Goal: Task Accomplishment & Management: Manage account settings

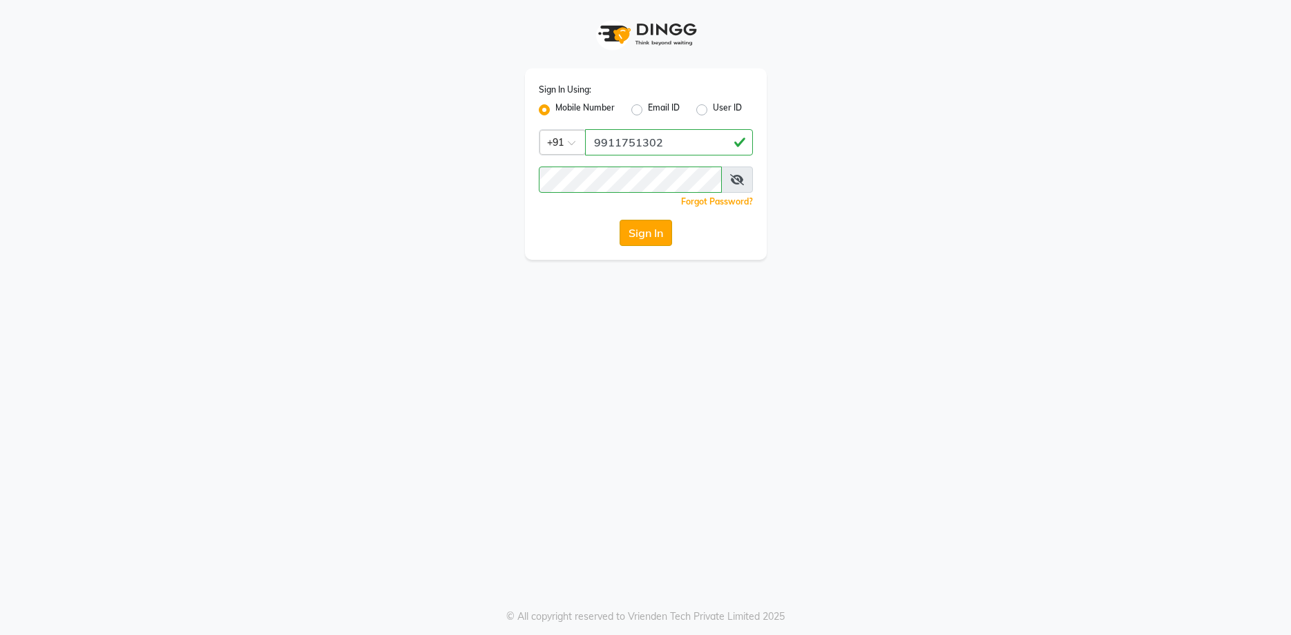
click at [629, 229] on button "Sign In" at bounding box center [646, 233] width 52 height 26
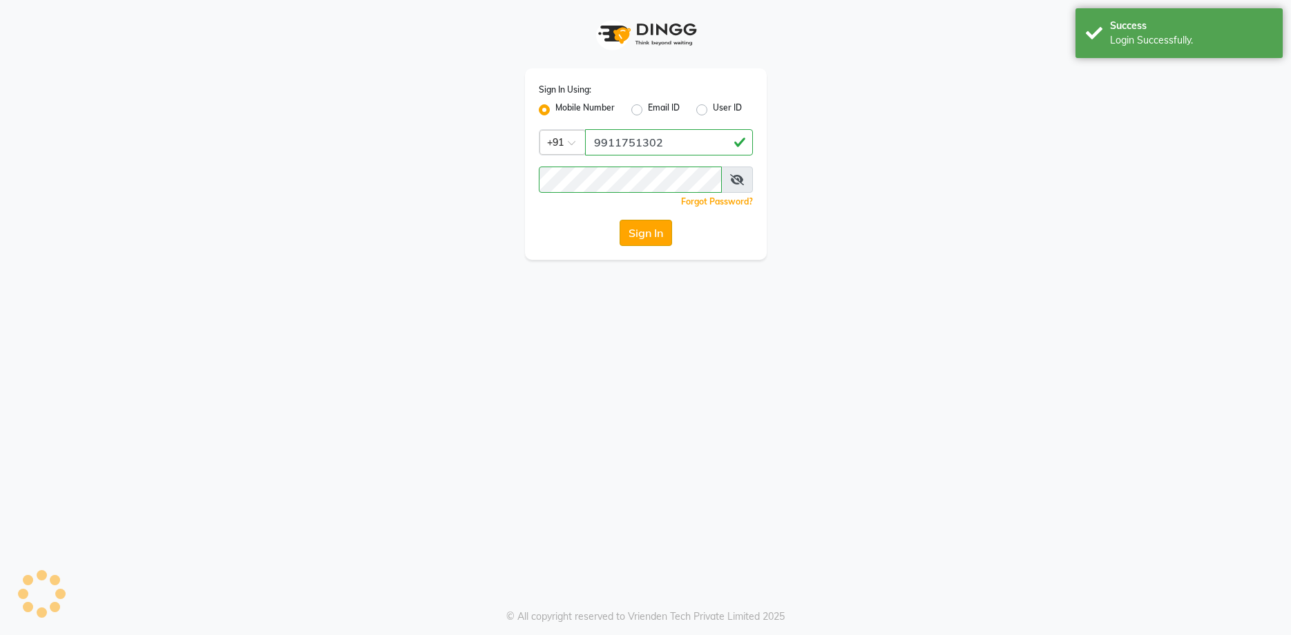
select select "6856"
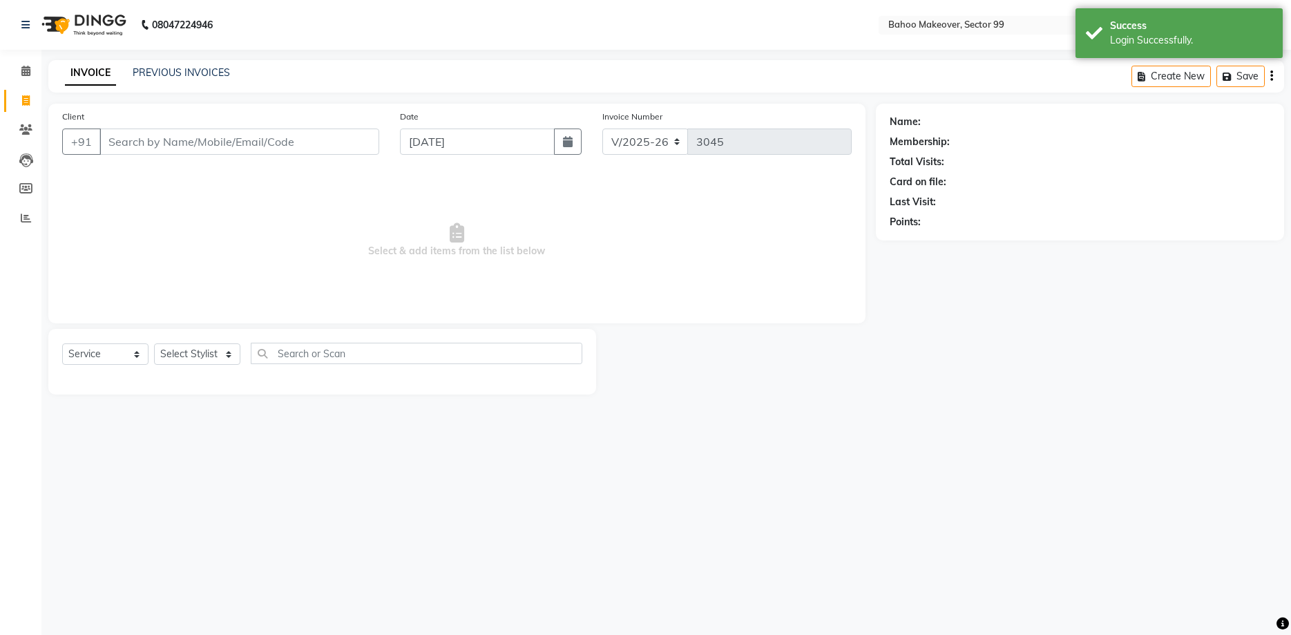
select select "membership"
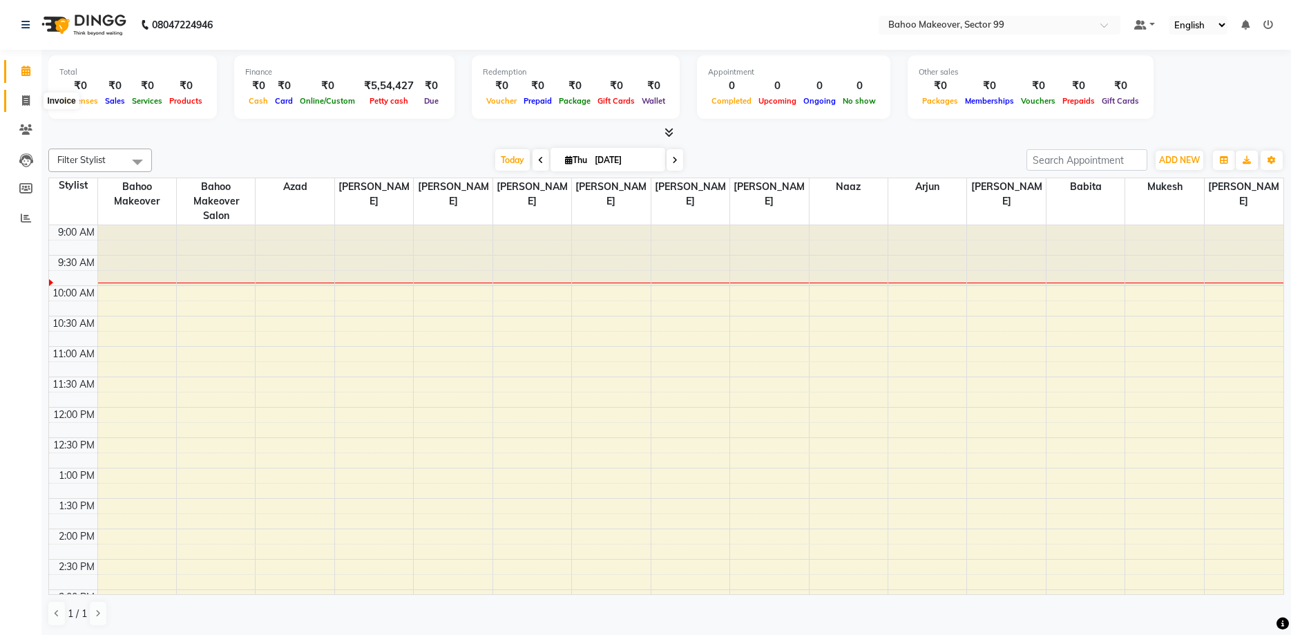
click at [23, 99] on icon at bounding box center [26, 100] width 8 height 10
select select "6856"
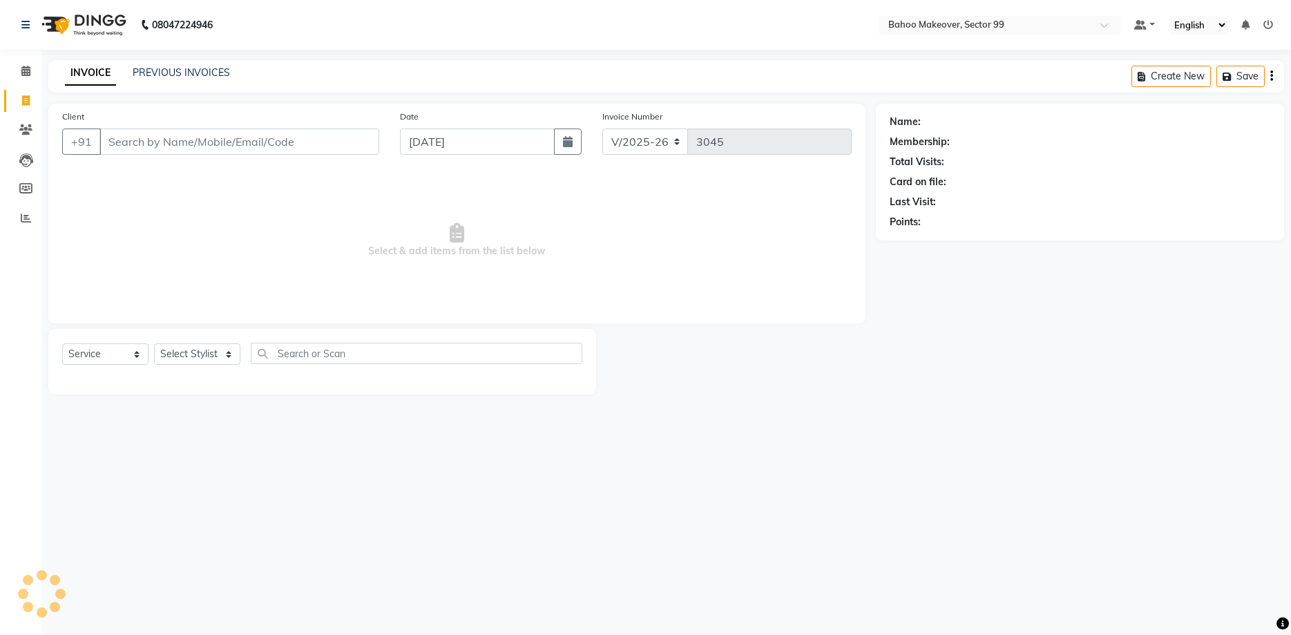
select select "membership"
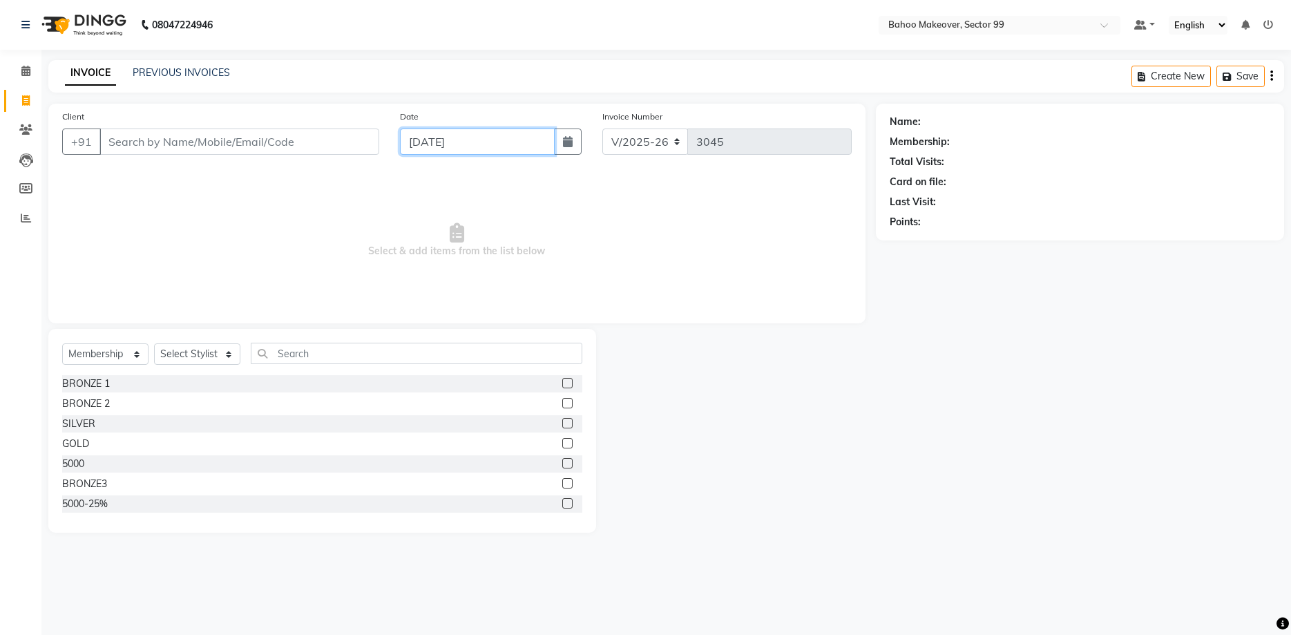
click at [425, 144] on input "[DATE]" at bounding box center [477, 141] width 155 height 26
select select "9"
select select "2025"
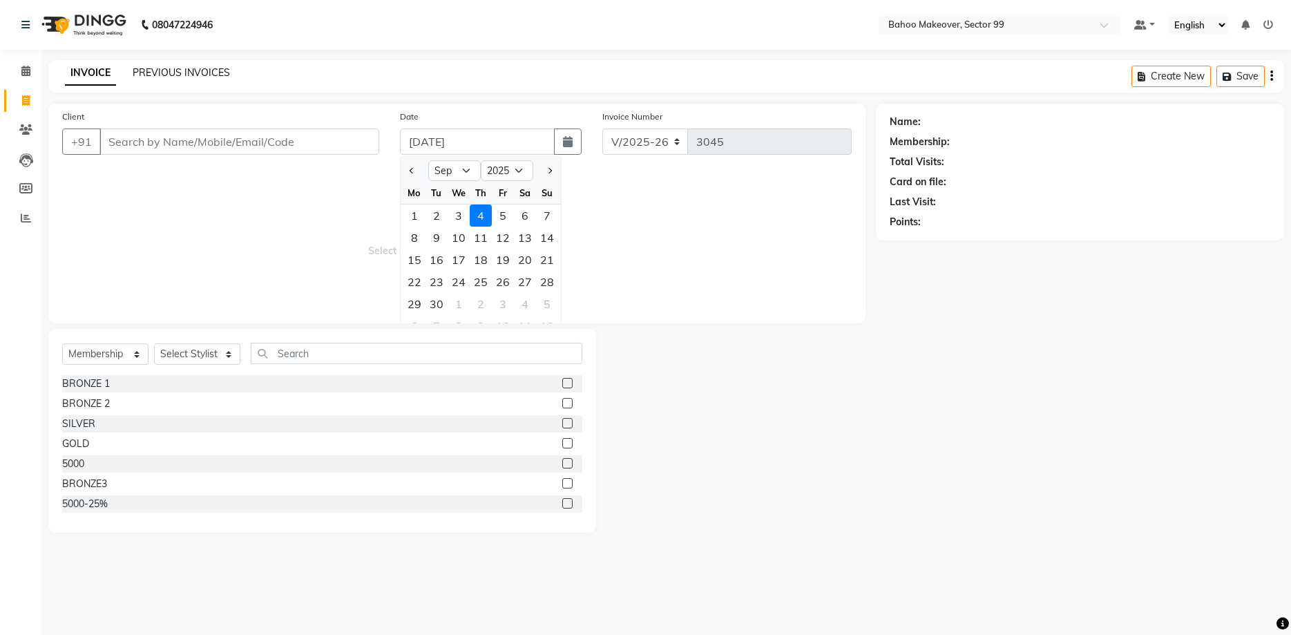
click at [211, 77] on link "PREVIOUS INVOICES" at bounding box center [181, 72] width 97 height 12
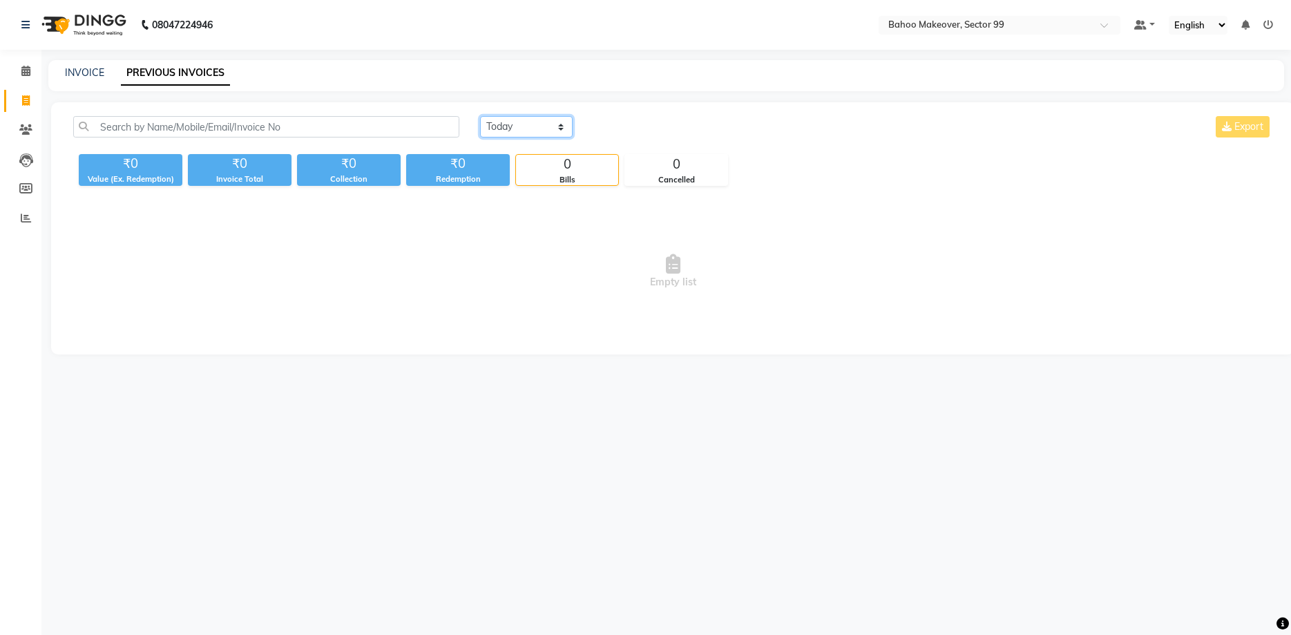
click at [480, 116] on select "Today Yesterday Custom Range" at bounding box center [526, 126] width 93 height 21
select select "yesterday"
click option "Yesterday" at bounding box center [0, 0] width 0 height 0
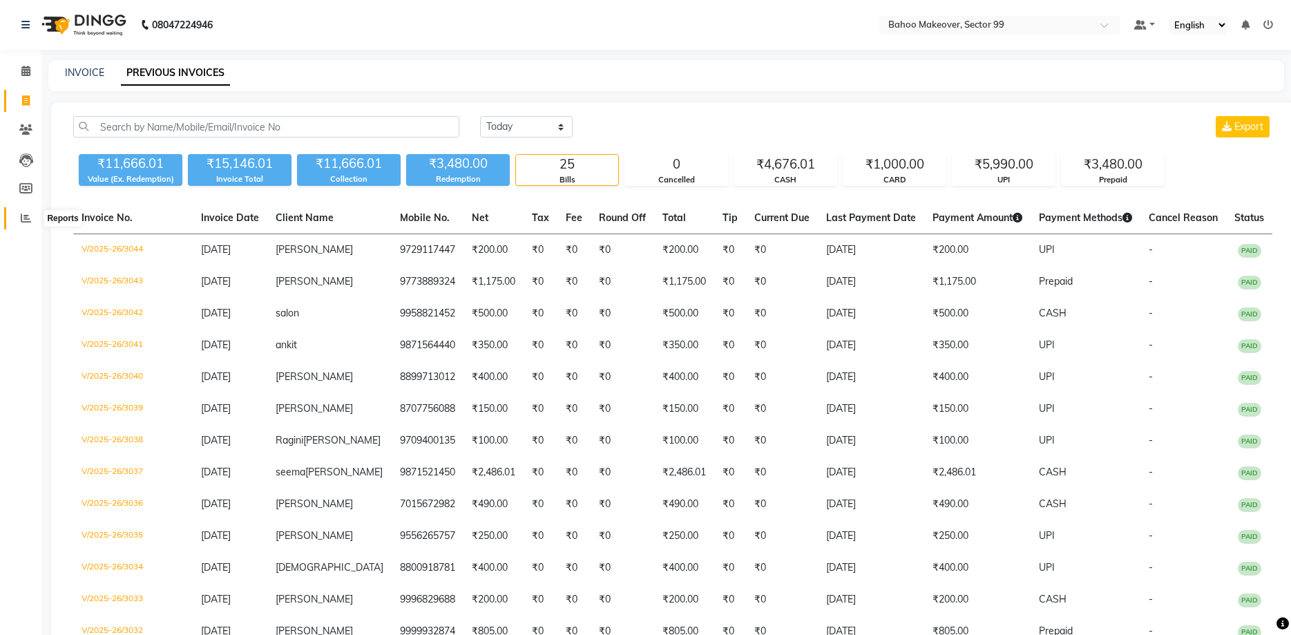
click at [25, 211] on span at bounding box center [26, 219] width 24 height 16
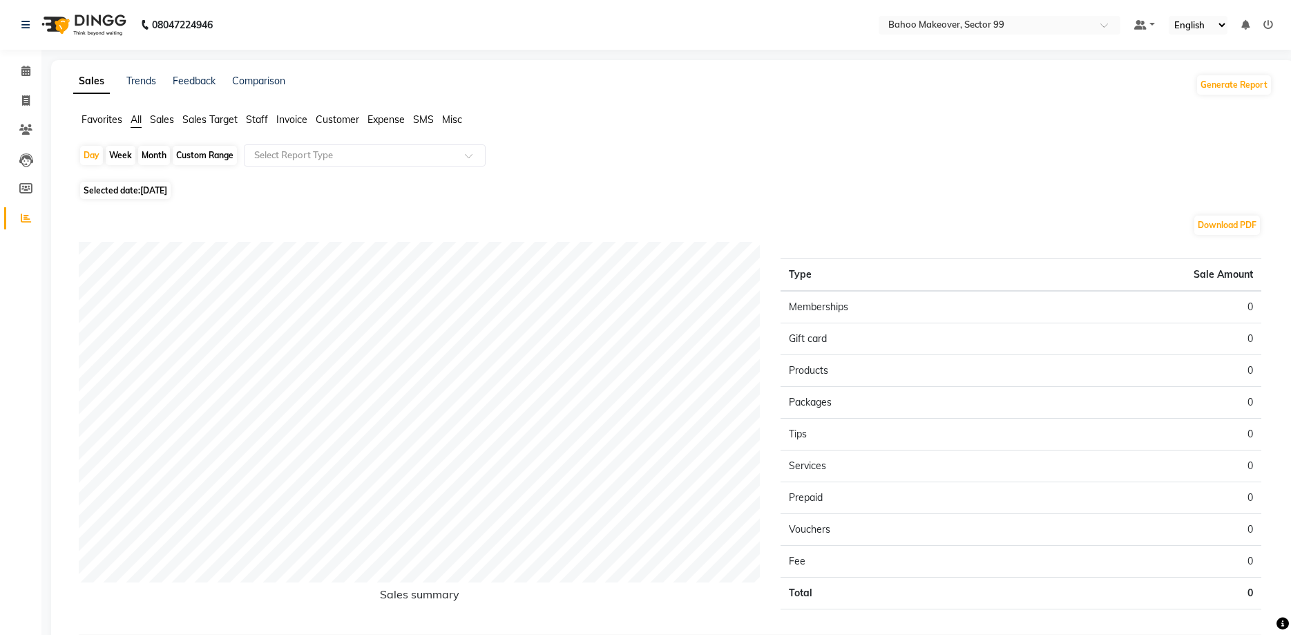
click at [167, 125] on span "Sales" at bounding box center [162, 119] width 24 height 12
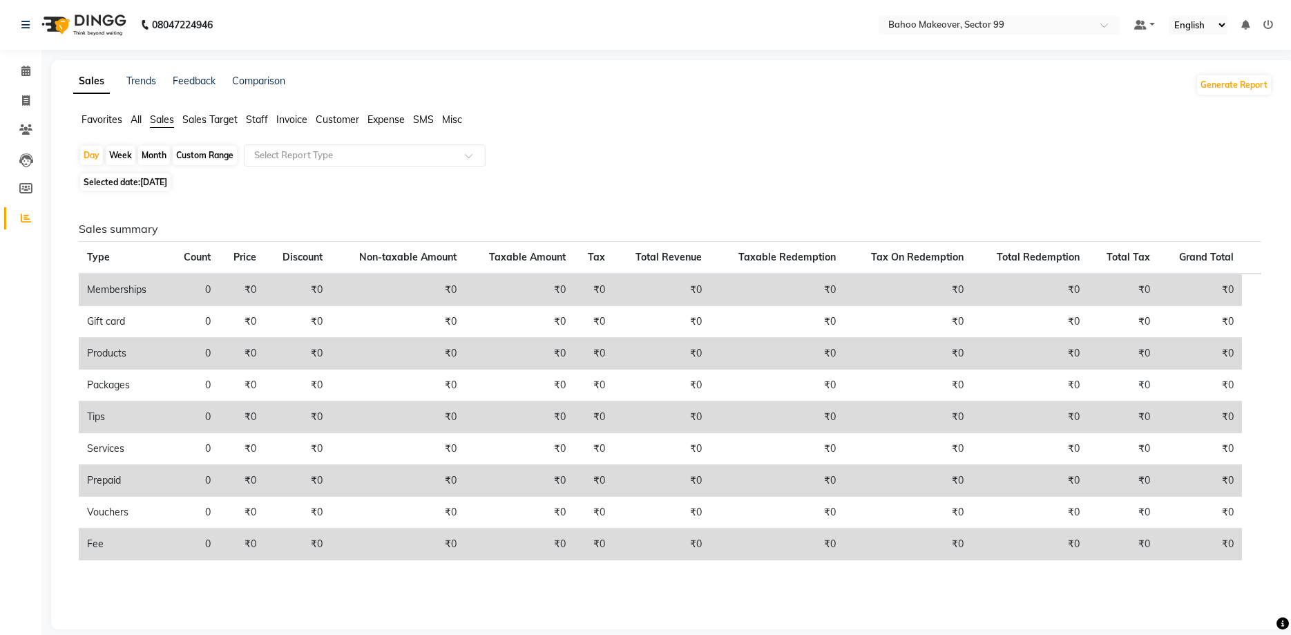
click at [155, 151] on div "Month" at bounding box center [154, 155] width 32 height 19
select select "9"
select select "2025"
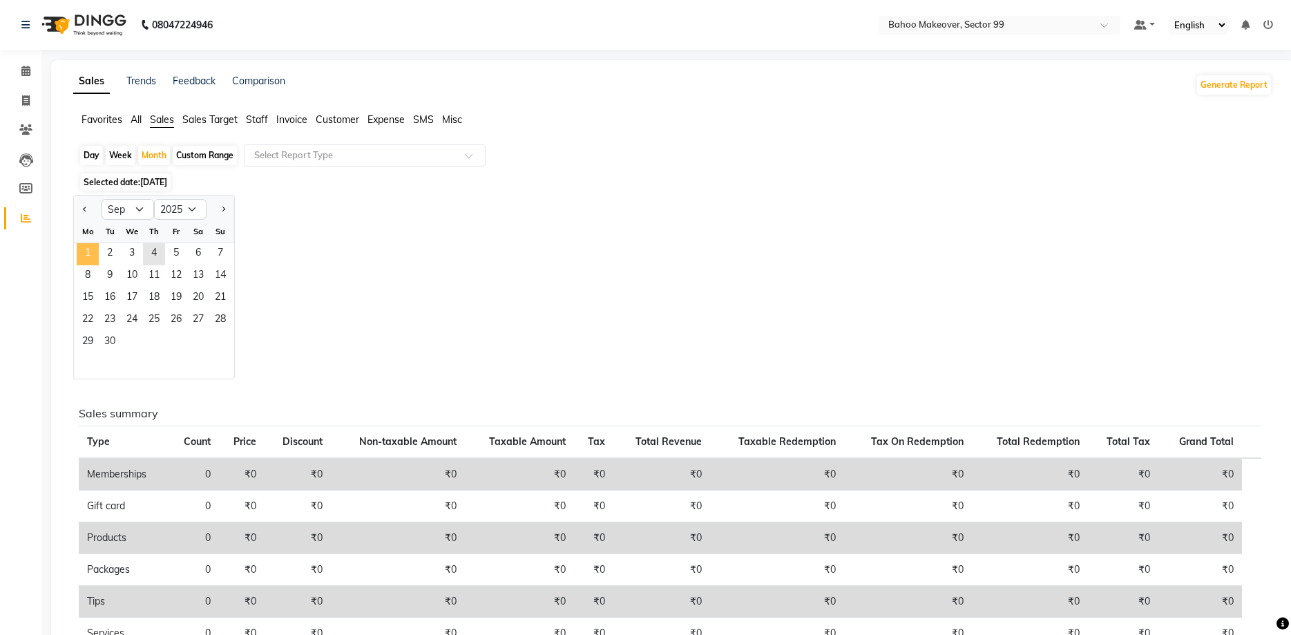
click at [79, 244] on span "1" at bounding box center [88, 254] width 22 height 22
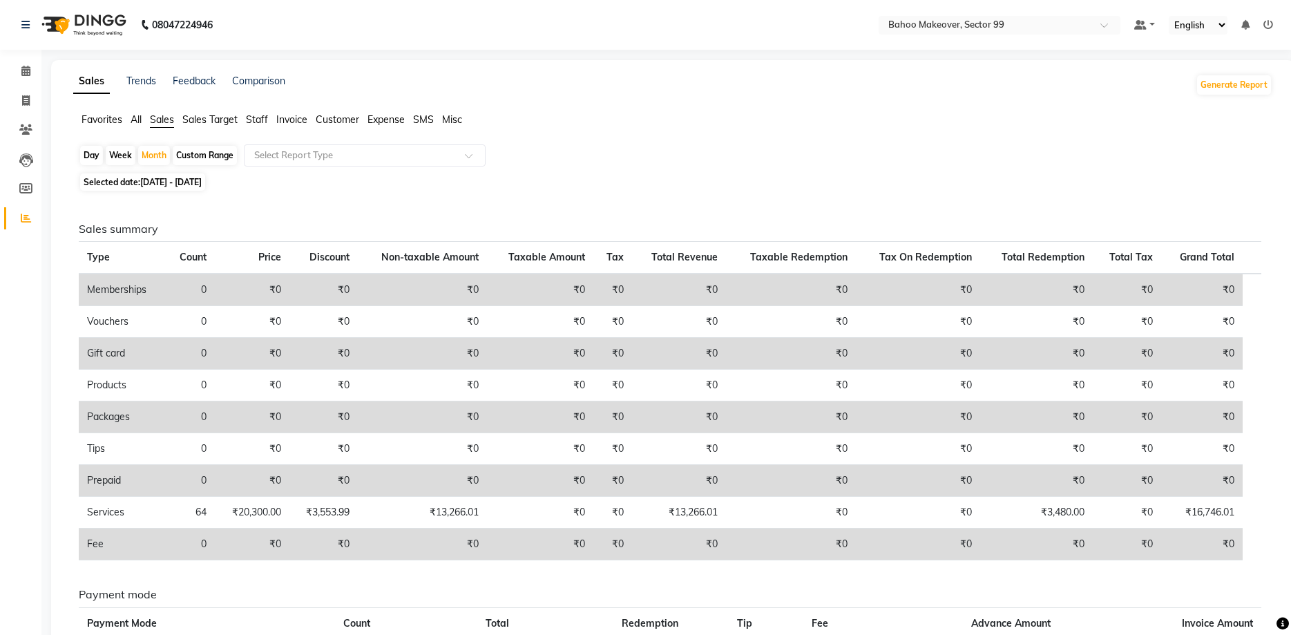
click at [247, 124] on span "Staff" at bounding box center [257, 119] width 22 height 12
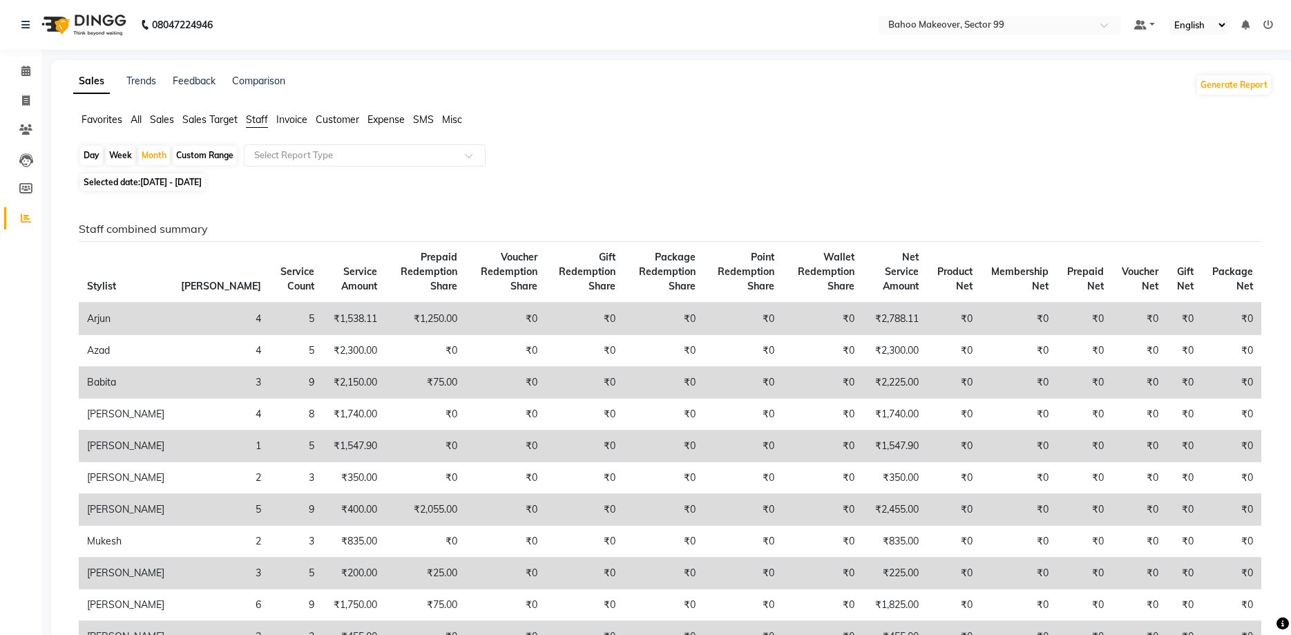
click at [136, 128] on div "Favorites All Sales Sales Target Staff Invoice Customer Expense SMS Misc" at bounding box center [673, 126] width 1220 height 26
click at [136, 124] on span "All" at bounding box center [136, 119] width 11 height 12
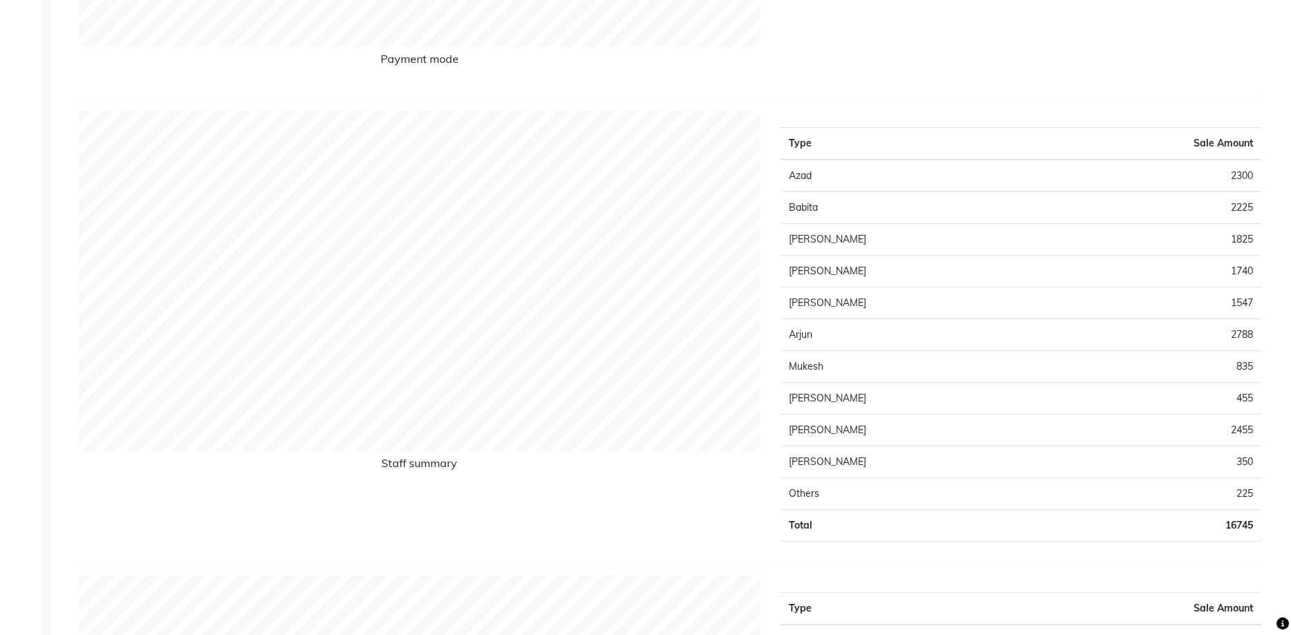
scroll to position [571, 0]
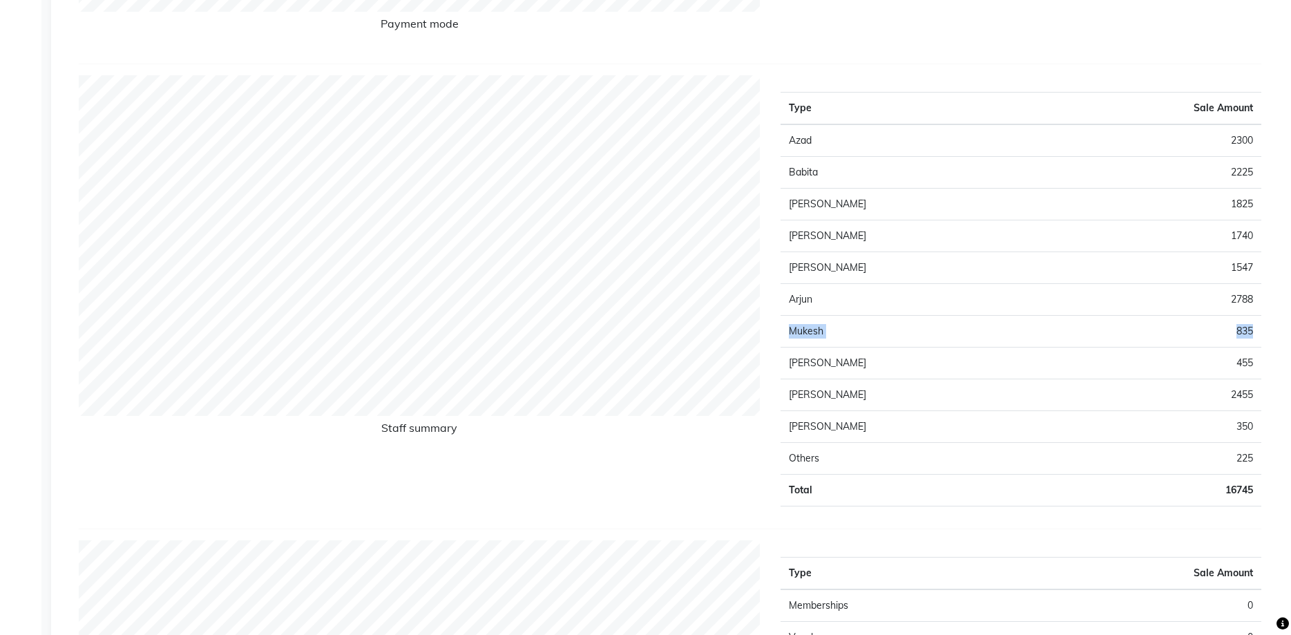
drag, startPoint x: 1285, startPoint y: 153, endPoint x: 1277, endPoint y: 338, distance: 186.0
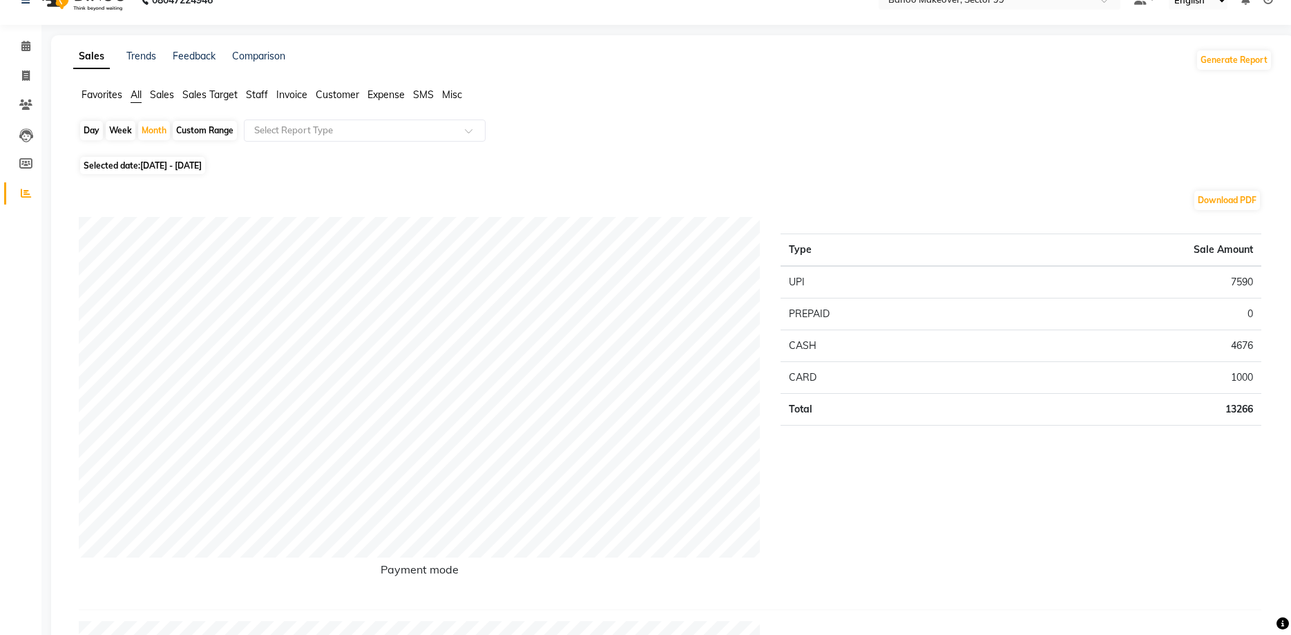
scroll to position [3, 0]
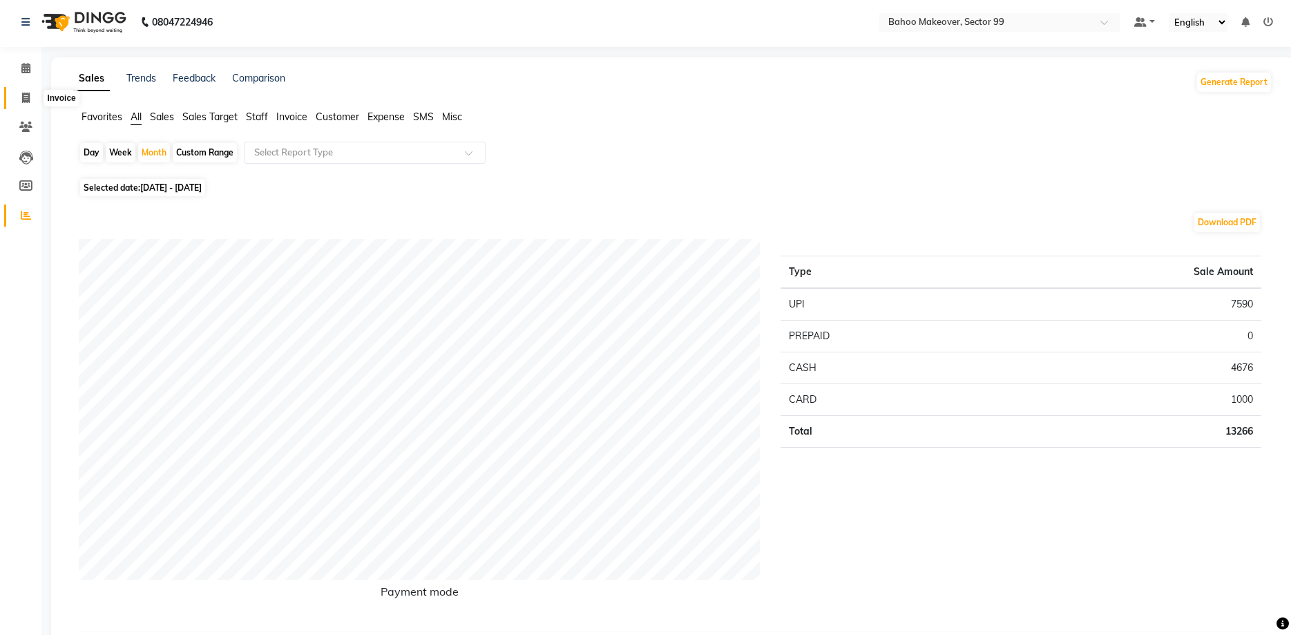
click at [25, 104] on span at bounding box center [26, 98] width 24 height 16
select select "service"
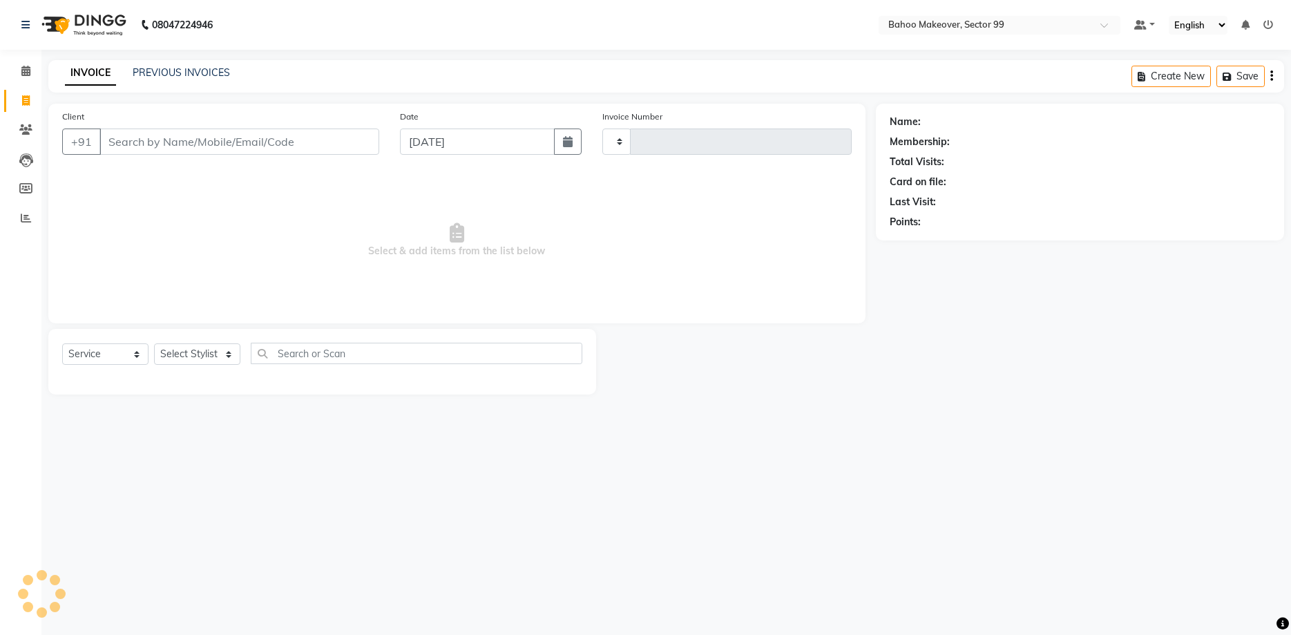
type input "3045"
select select "6856"
select select "membership"
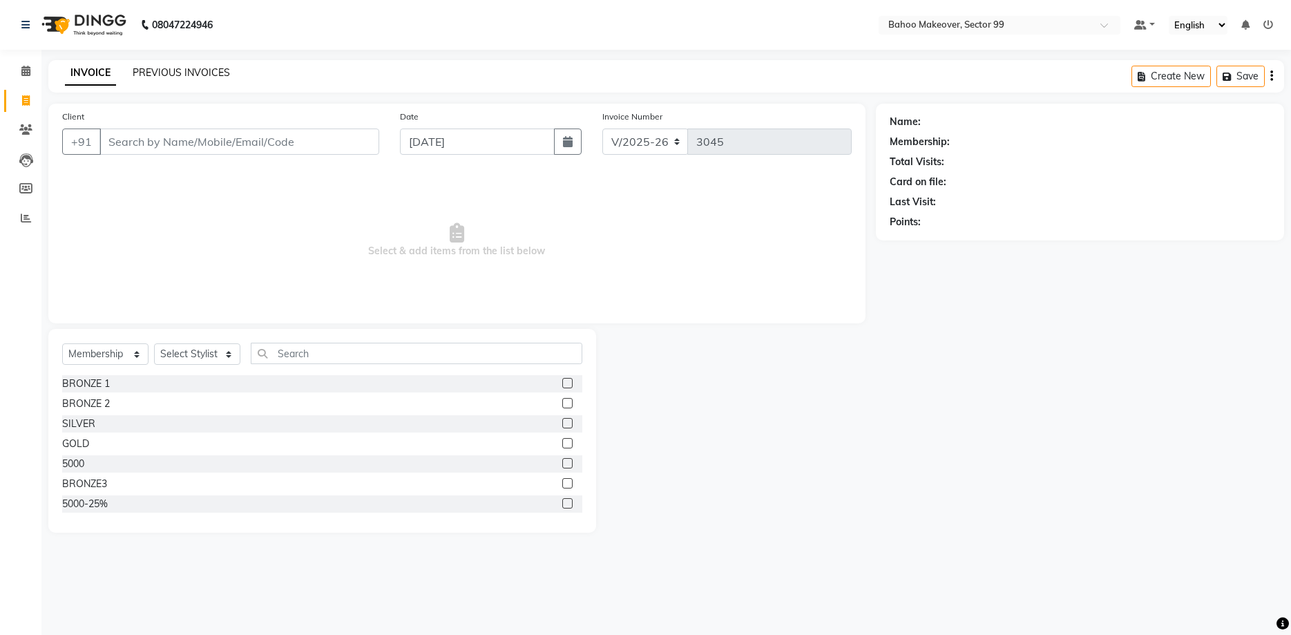
click at [175, 73] on link "PREVIOUS INVOICES" at bounding box center [181, 72] width 97 height 12
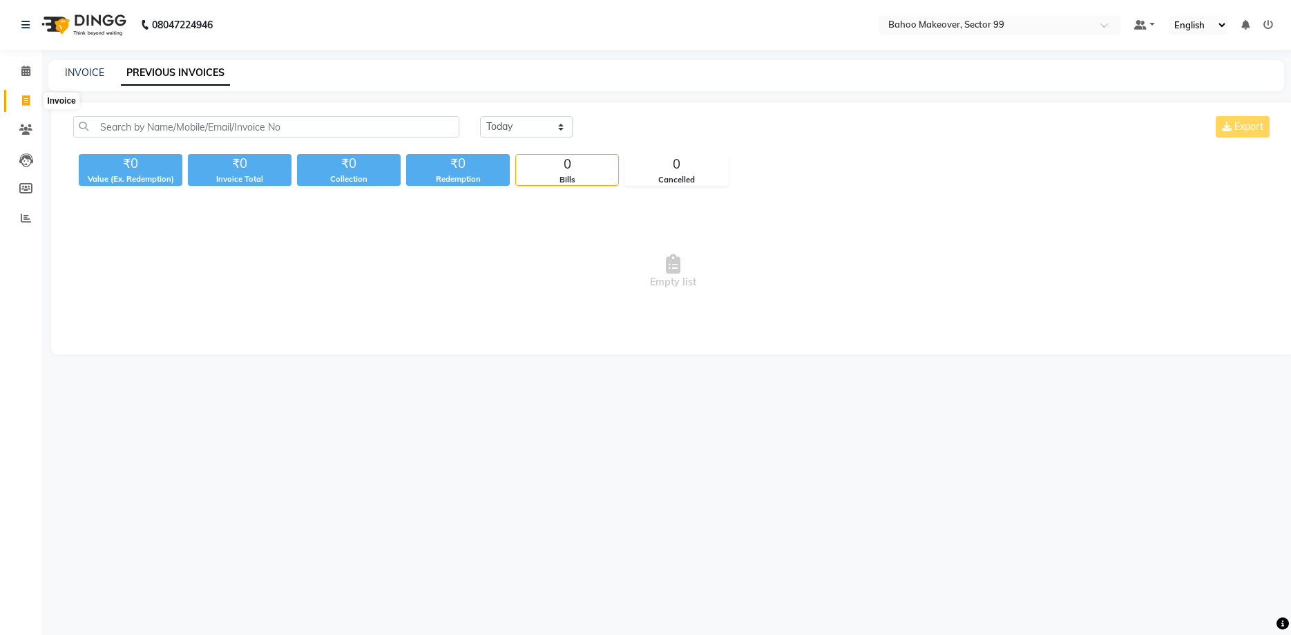
click at [26, 98] on icon at bounding box center [26, 100] width 8 height 10
select select "6856"
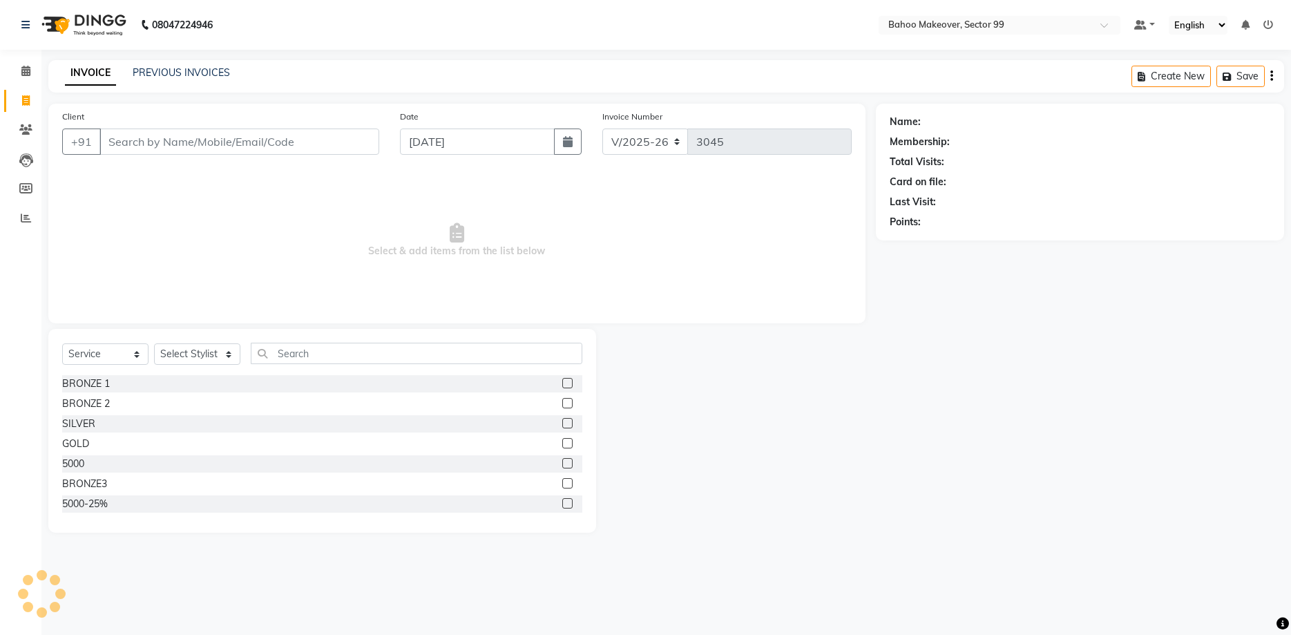
select select "membership"
click at [180, 145] on input "Client" at bounding box center [239, 141] width 280 height 26
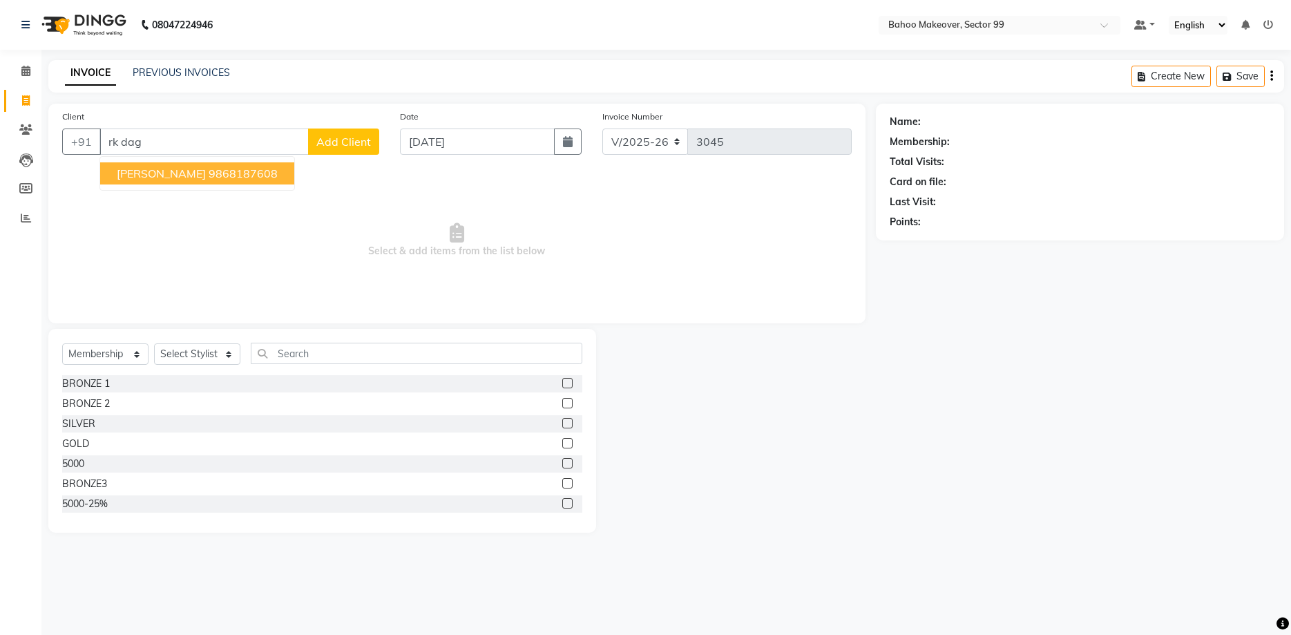
click at [163, 174] on span "[PERSON_NAME]" at bounding box center [161, 173] width 89 height 14
type input "9868187608"
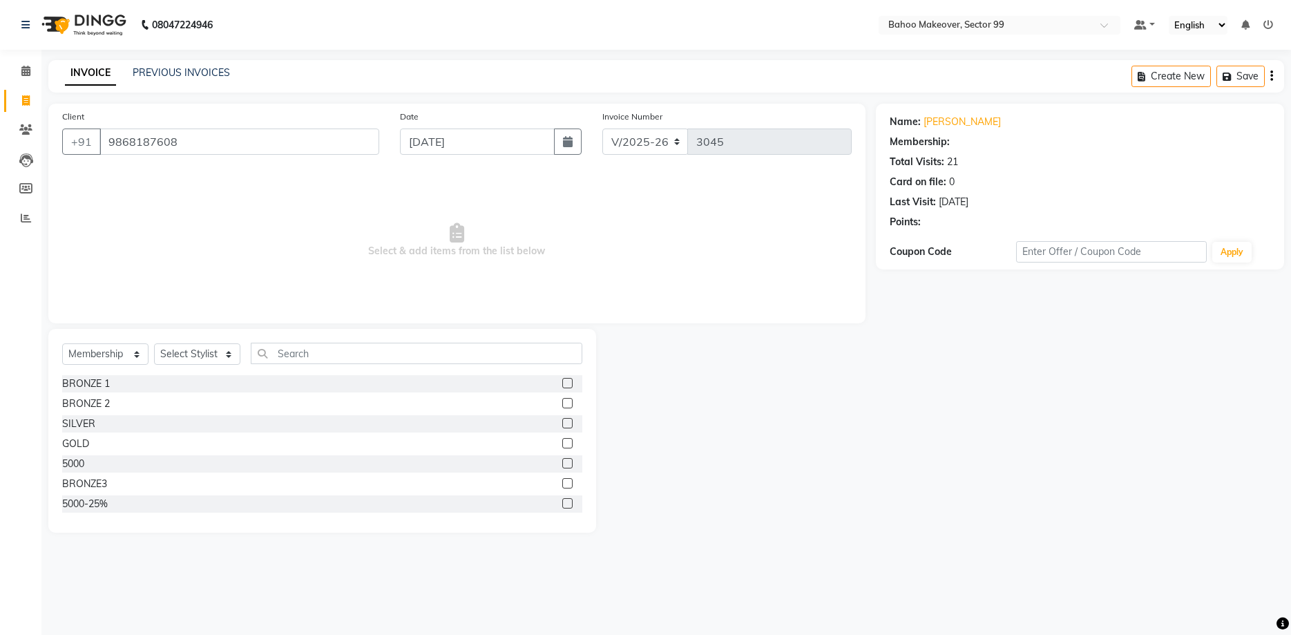
select select "1: Object"
click at [927, 241] on icon "button" at bounding box center [928, 242] width 10 height 10
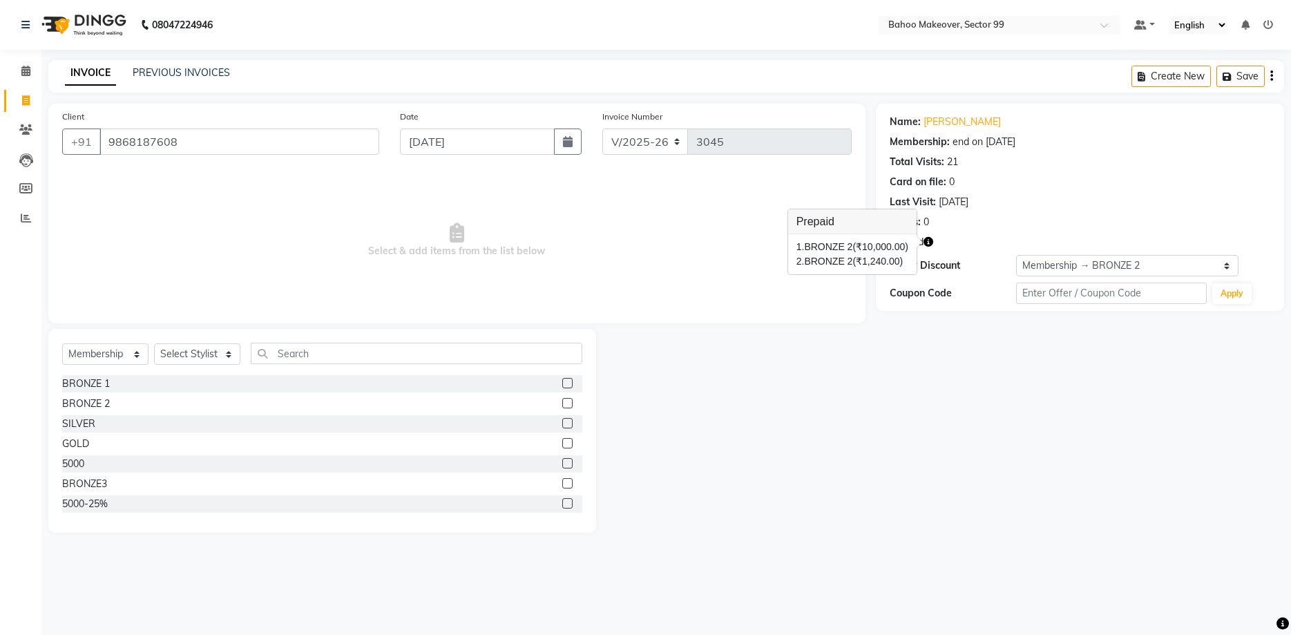
click at [927, 241] on icon "button" at bounding box center [928, 242] width 10 height 10
click at [62, 343] on select "Select Service Product Membership Package Voucher Prepaid Gift Card" at bounding box center [105, 353] width 86 height 21
select select "service"
click option "Service" at bounding box center [0, 0] width 0 height 0
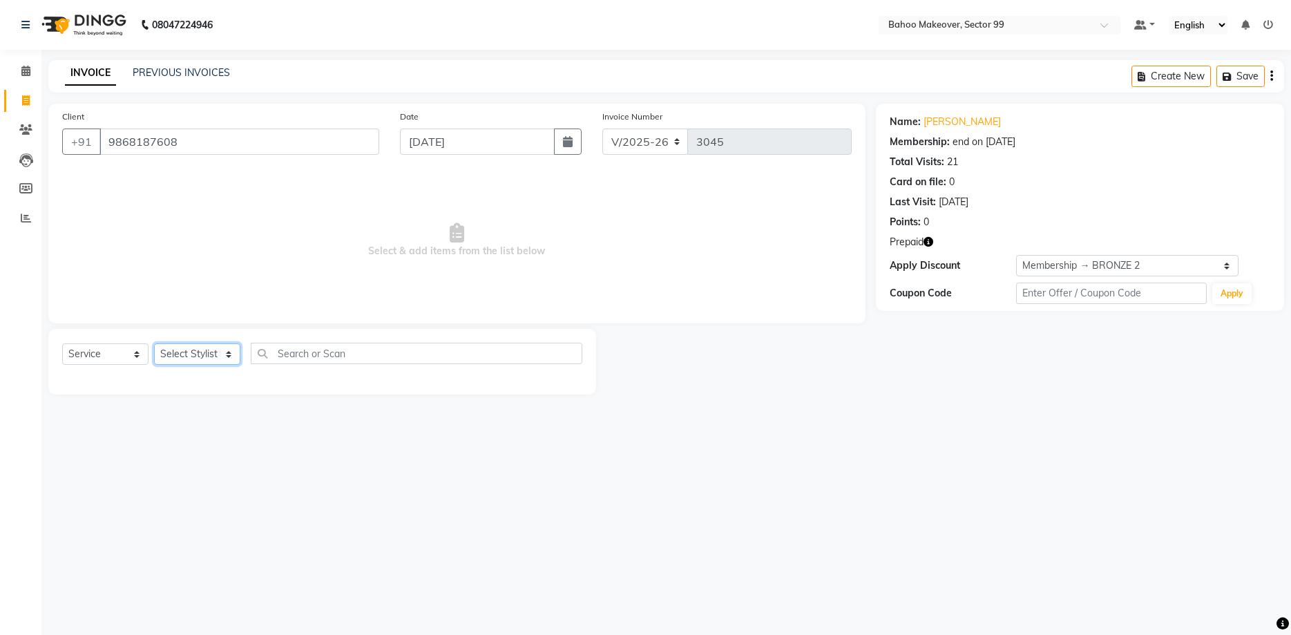
click at [154, 343] on select "Select Stylist Arjun Azad Babita Bahoo Makeover Bahoo Makeover Salon Komal Madh…" at bounding box center [197, 353] width 86 height 21
select select "57147"
click option "[PERSON_NAME]" at bounding box center [0, 0] width 0 height 0
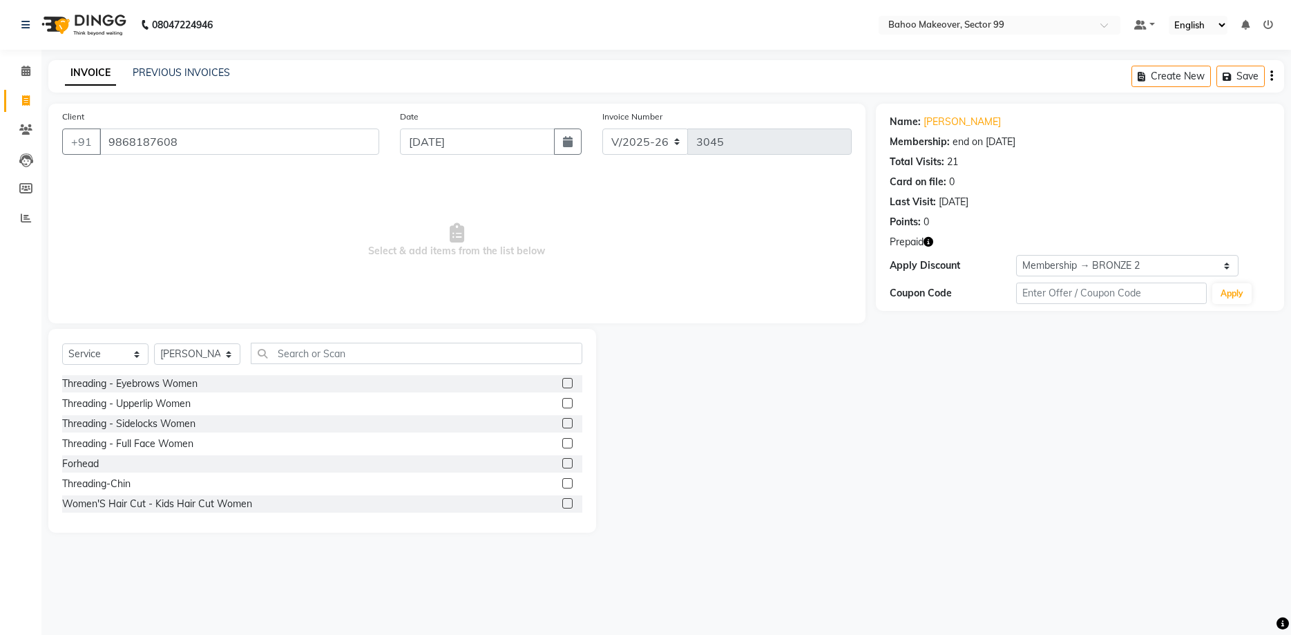
click at [149, 373] on div "Select Service Product Membership Package Voucher Prepaid Gift Card Select Styl…" at bounding box center [322, 359] width 520 height 32
click at [149, 380] on div "Threading - Eyebrows Women" at bounding box center [129, 383] width 135 height 15
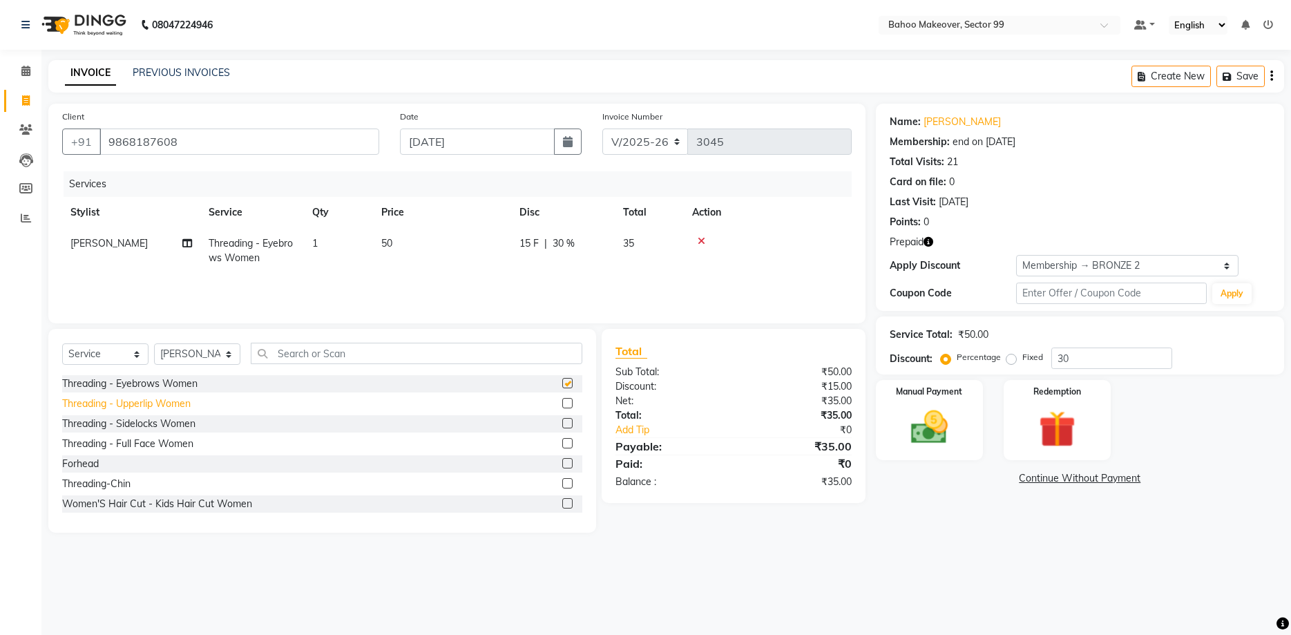
checkbox input "false"
click at [146, 405] on div "Threading - Upperlip Women" at bounding box center [126, 403] width 128 height 15
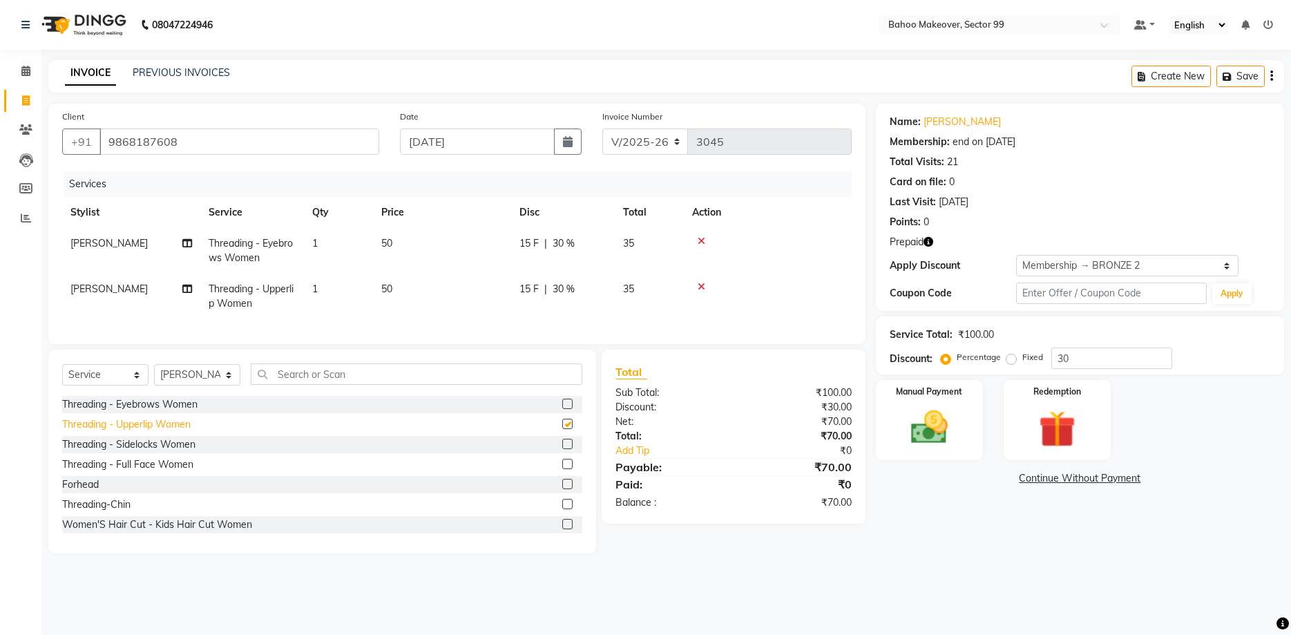
checkbox input "false"
click at [146, 442] on div "Threading - Sidelocks Women" at bounding box center [128, 444] width 133 height 15
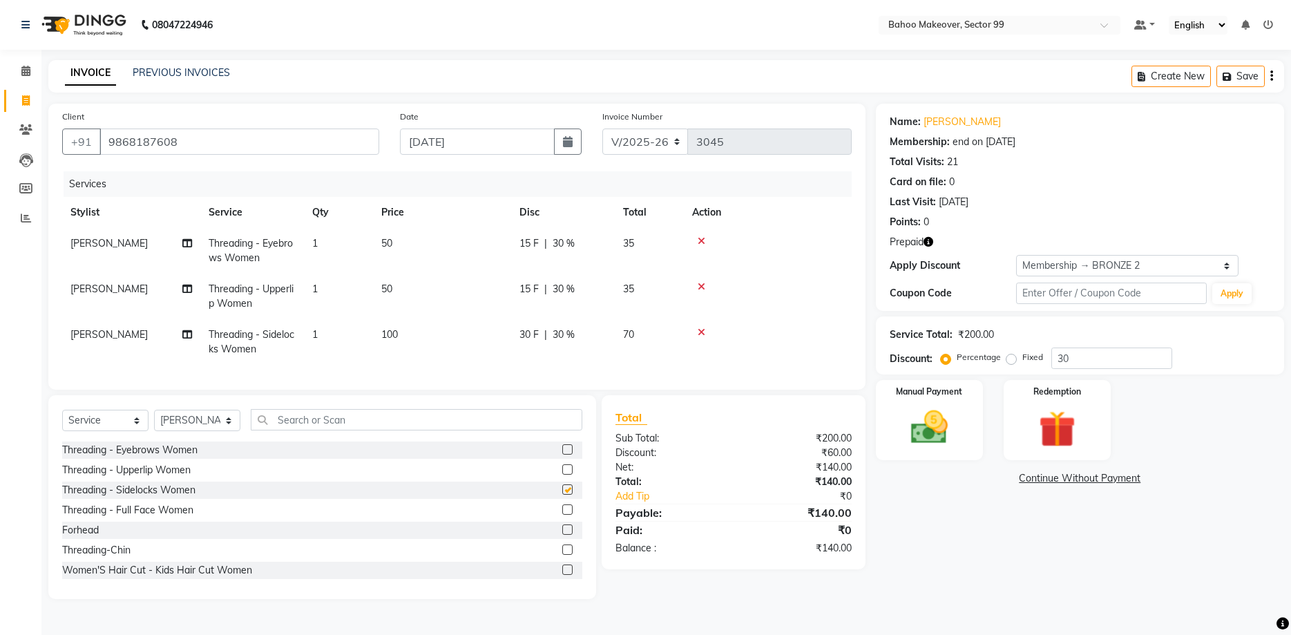
checkbox input "false"
click at [1022, 425] on div "Redemption" at bounding box center [1057, 420] width 112 height 84
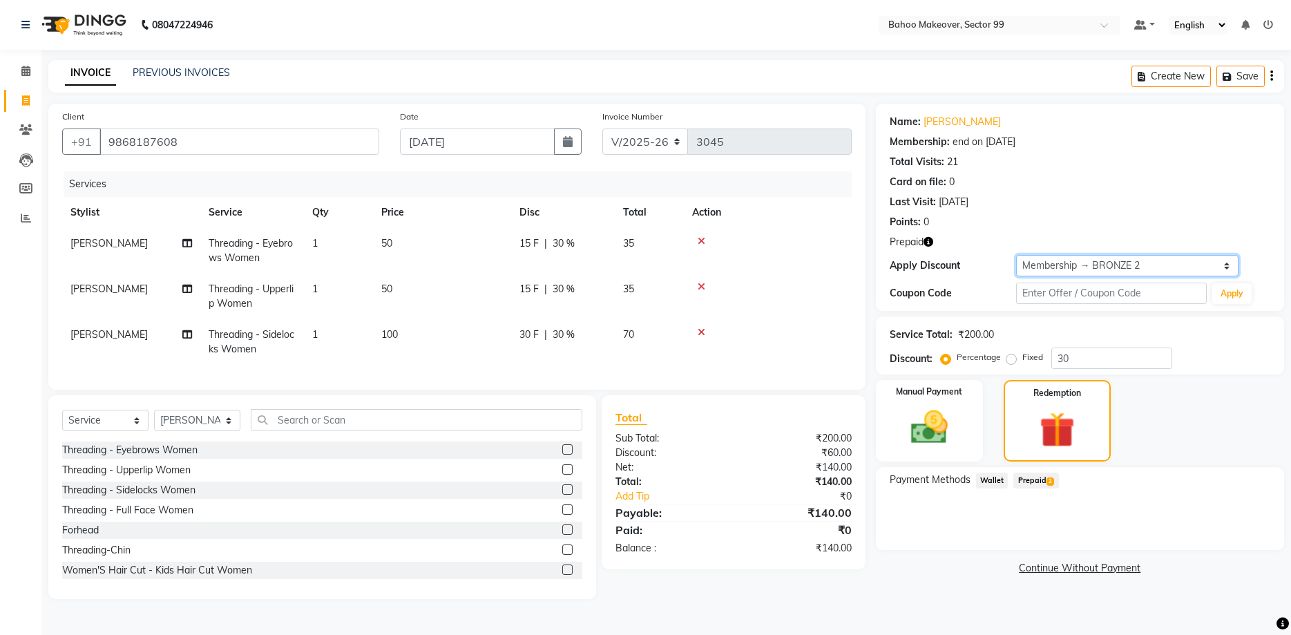
click at [1016, 255] on select "Select Membership → BRONZE 2 Membership → BRONZE 2 Membership → BRONZE 2 Member…" at bounding box center [1127, 265] width 222 height 21
select select "2: Object"
click option "Membership → BRONZE 2" at bounding box center [0, 0] width 0 height 0
type input "30"
click at [1016, 255] on select "Select Membership → BRONZE 2 Membership → BRONZE 2 Membership → BRONZE 2 Member…" at bounding box center [1127, 265] width 222 height 21
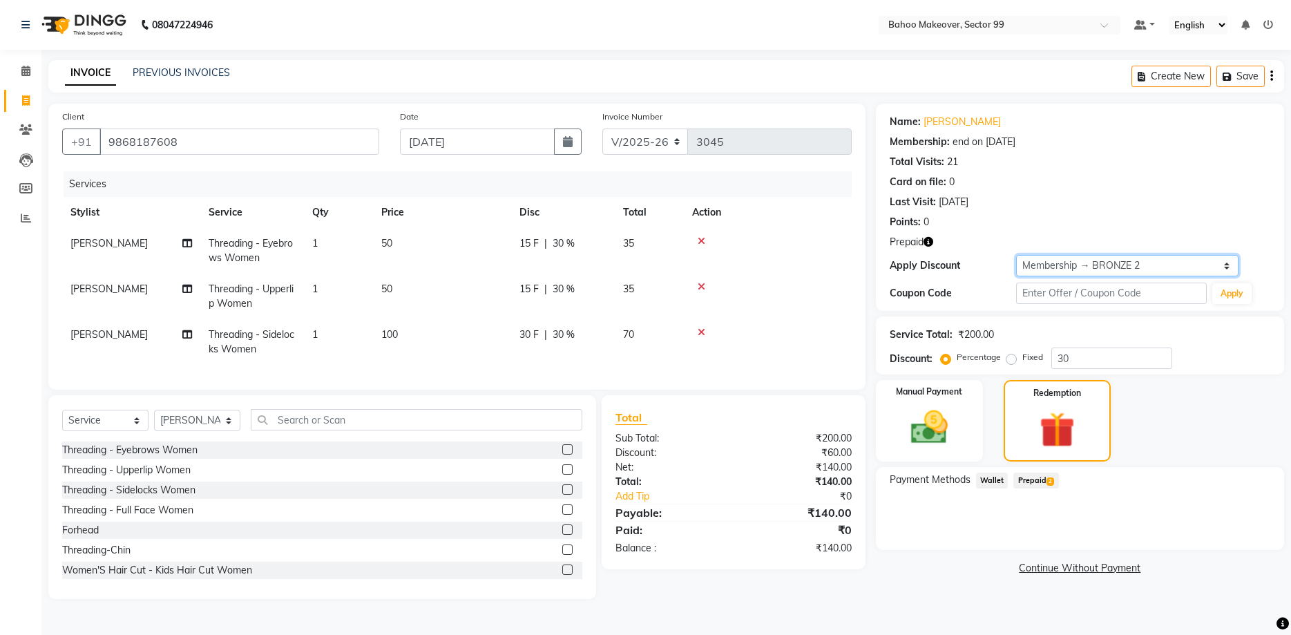
select select "3: Object"
click option "Membership → BRONZE 2" at bounding box center [0, 0] width 0 height 0
type input "30"
click at [1016, 255] on select "Select Membership → BRONZE 2 Membership → BRONZE 2 Membership → BRONZE 2 Member…" at bounding box center [1127, 265] width 222 height 21
select select "4: Object"
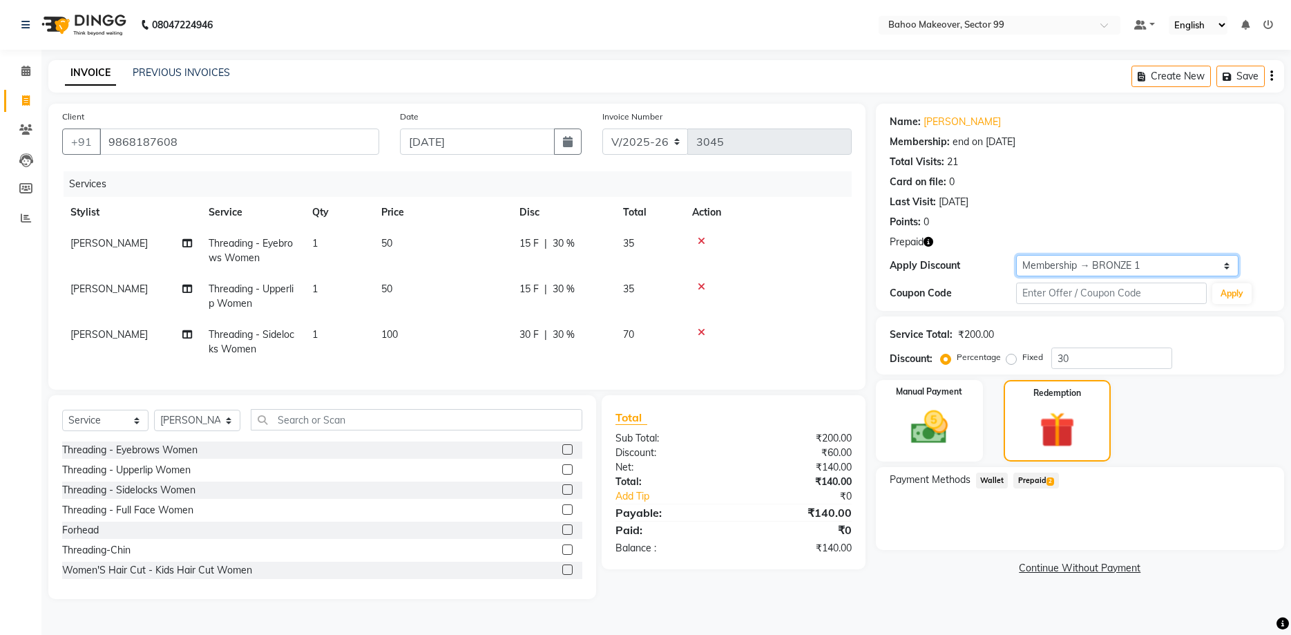
click option "Membership → BRONZE 1" at bounding box center [0, 0] width 0 height 0
type input "25"
click at [1016, 255] on select "Select Membership → BRONZE 2 Membership → BRONZE 2 Membership → BRONZE 2 Member…" at bounding box center [1127, 265] width 222 height 21
select select "1: Object"
click option "Membership → BRONZE 2" at bounding box center [0, 0] width 0 height 0
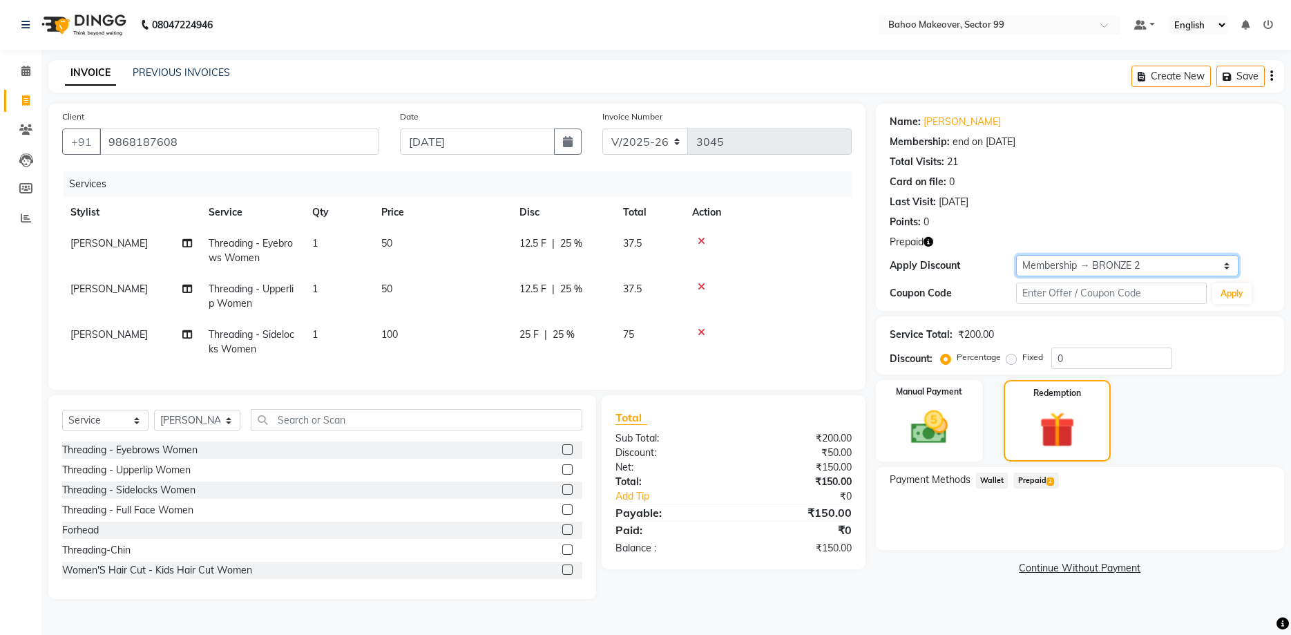
type input "30"
click at [930, 242] on icon "button" at bounding box center [928, 242] width 10 height 10
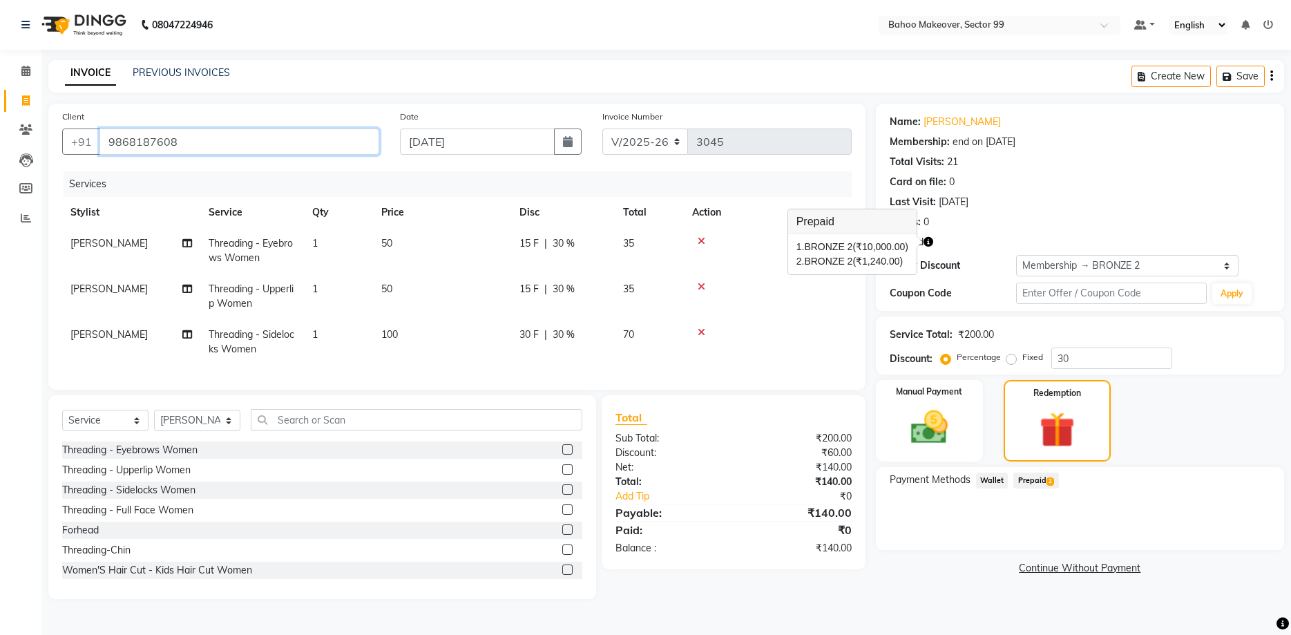
drag, startPoint x: 183, startPoint y: 142, endPoint x: 101, endPoint y: 158, distance: 83.7
click at [101, 155] on input "9868187608" at bounding box center [239, 141] width 280 height 26
click at [23, 96] on icon at bounding box center [26, 100] width 8 height 10
select select "service"
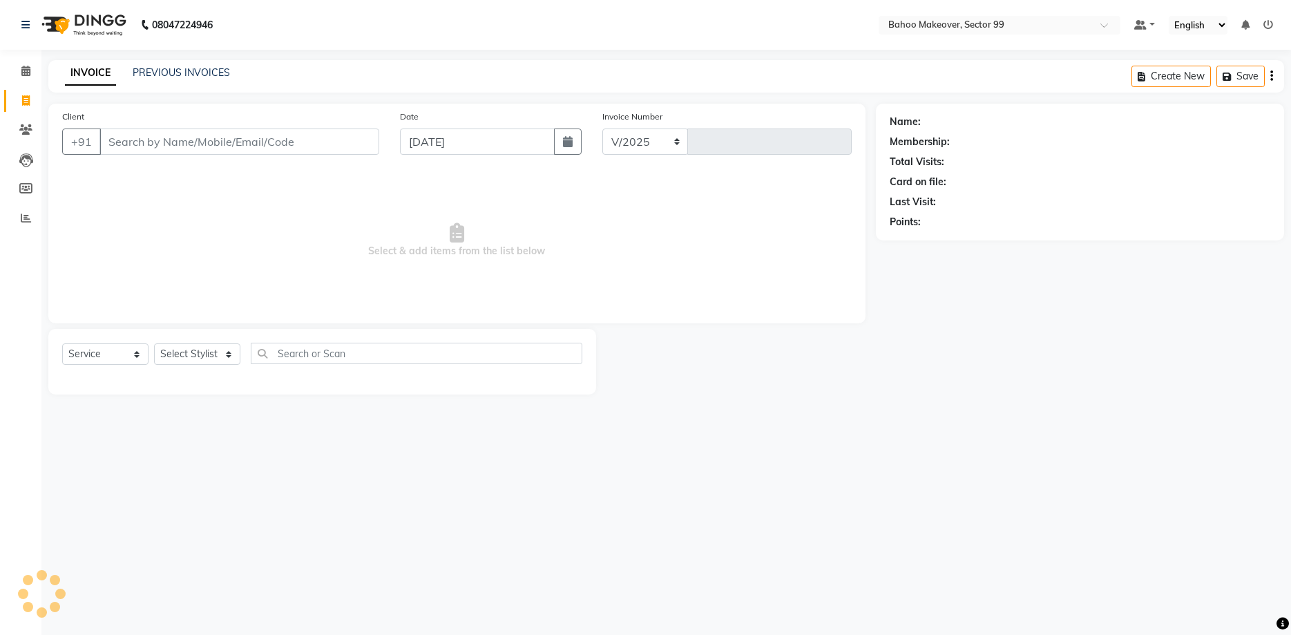
select select "6856"
type input "3045"
select select "membership"
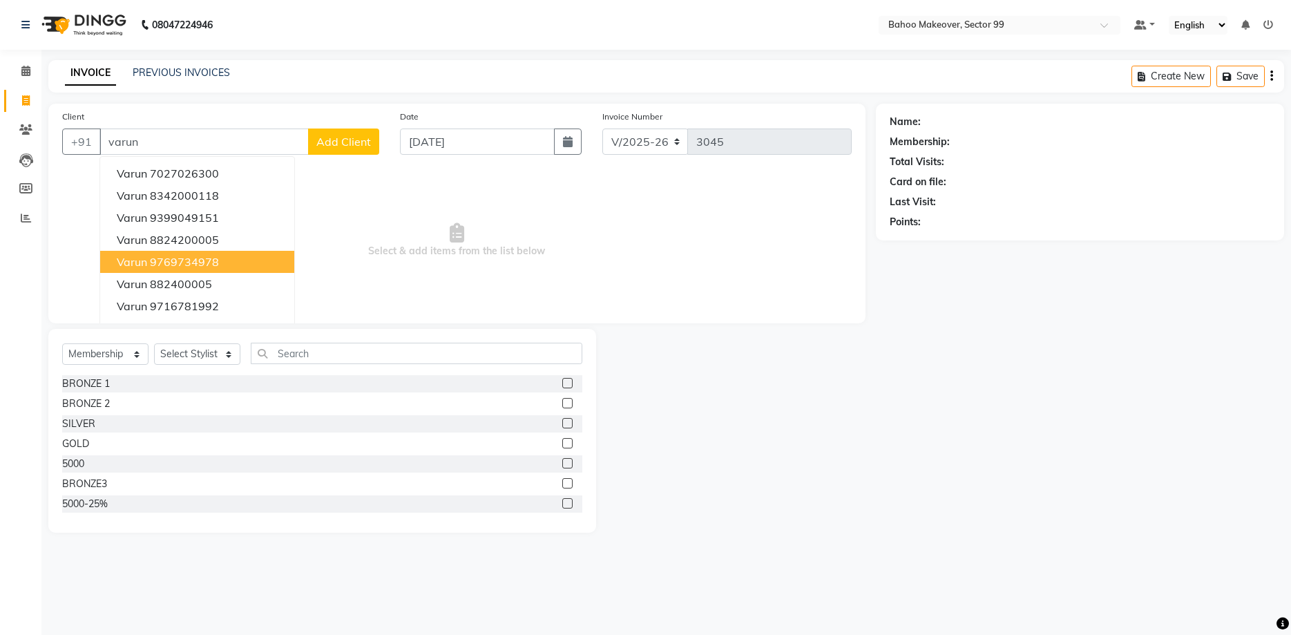
click at [188, 257] on ngb-highlight "9769734978" at bounding box center [184, 262] width 69 height 14
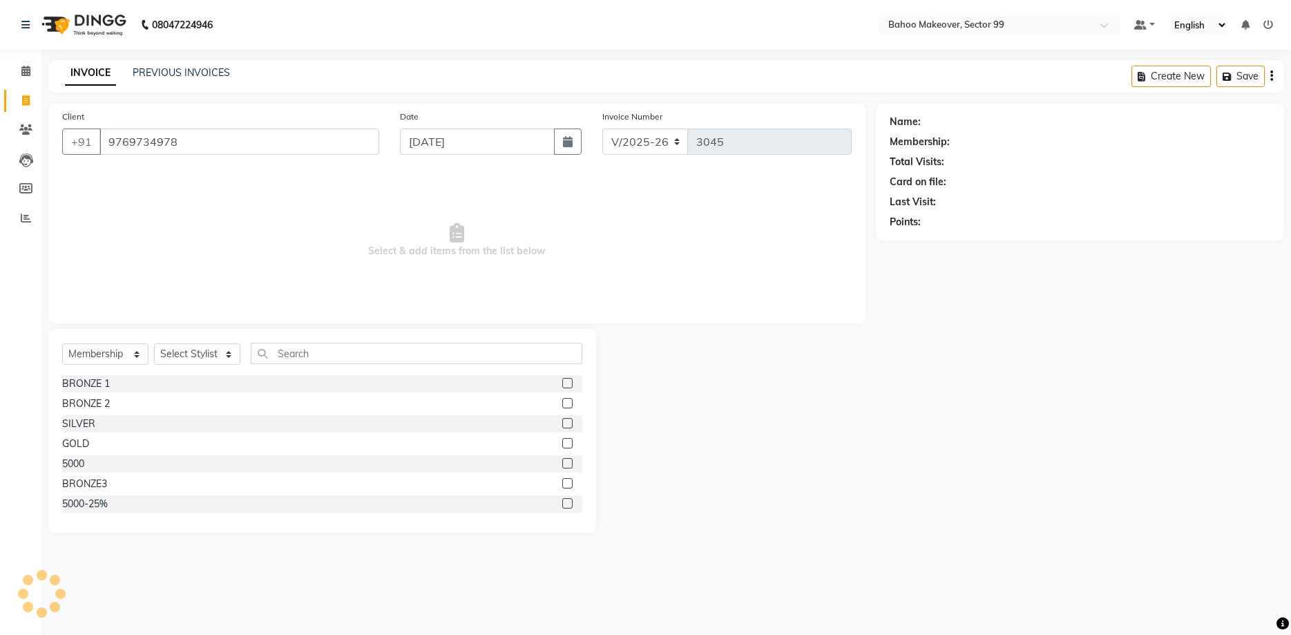
type input "9769734978"
select select "1: Object"
click at [930, 243] on icon "button" at bounding box center [928, 242] width 10 height 10
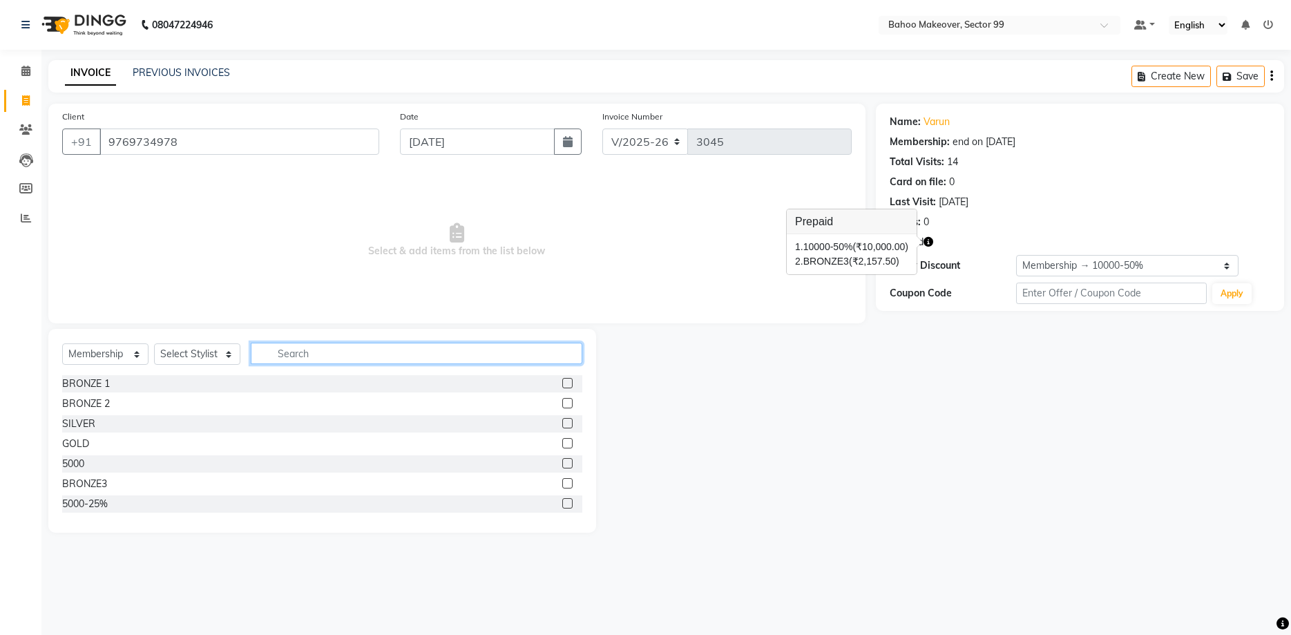
click at [437, 348] on input "text" at bounding box center [417, 353] width 332 height 21
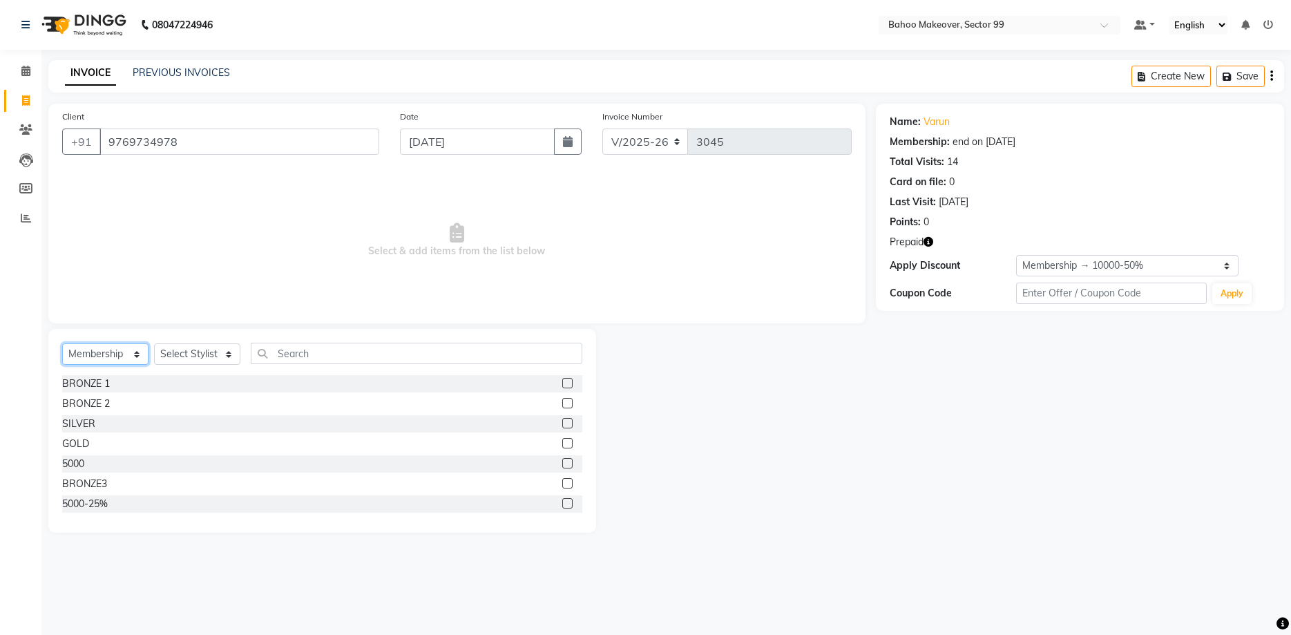
click at [62, 343] on select "Select Service Product Membership Package Voucher Prepaid Gift Card" at bounding box center [105, 353] width 86 height 21
select select "service"
click option "Service" at bounding box center [0, 0] width 0 height 0
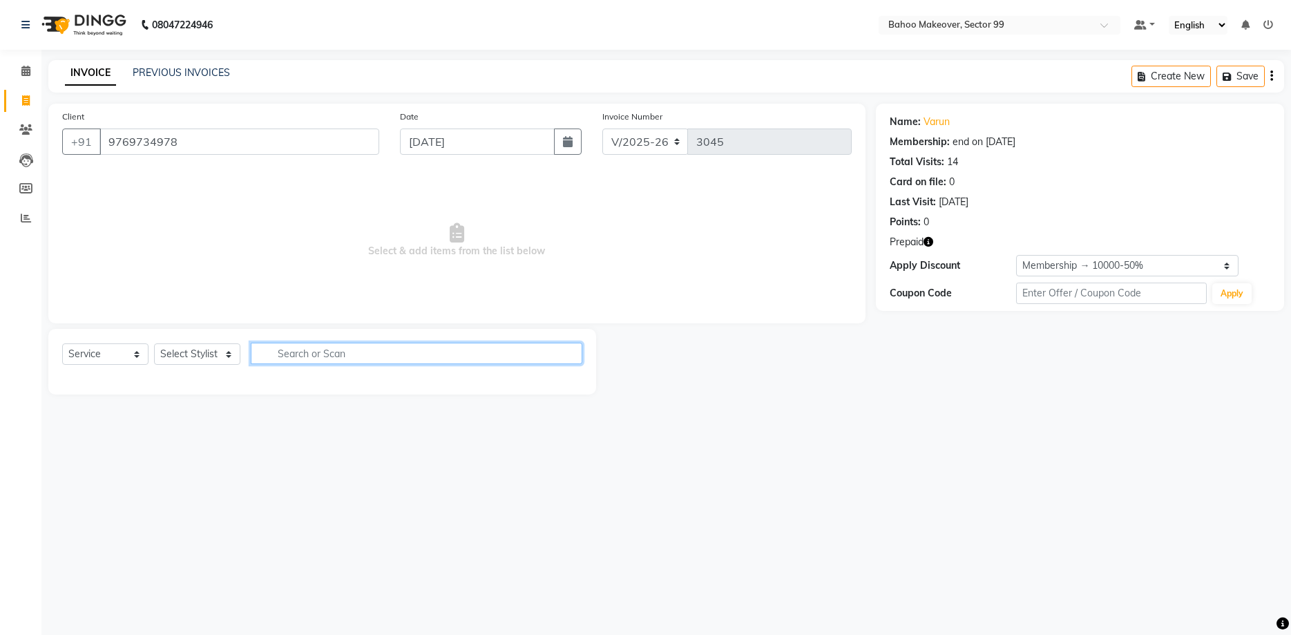
click at [280, 361] on input "text" at bounding box center [417, 353] width 332 height 21
click at [154, 343] on select "Select Stylist Arjun Azad Babita Bahoo Makeover Bahoo Makeover Salon Komal Madh…" at bounding box center [197, 353] width 86 height 21
select select "57147"
click option "[PERSON_NAME]" at bounding box center [0, 0] width 0 height 0
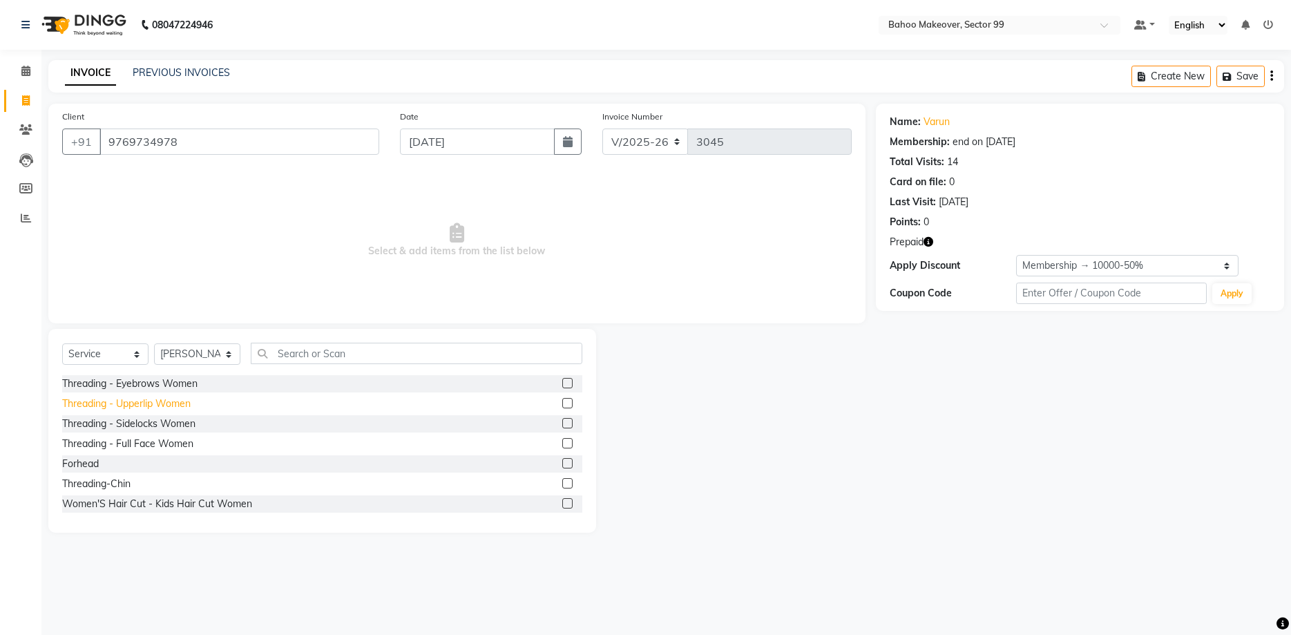
click at [132, 406] on div "Threading - Upperlip Women" at bounding box center [126, 403] width 128 height 15
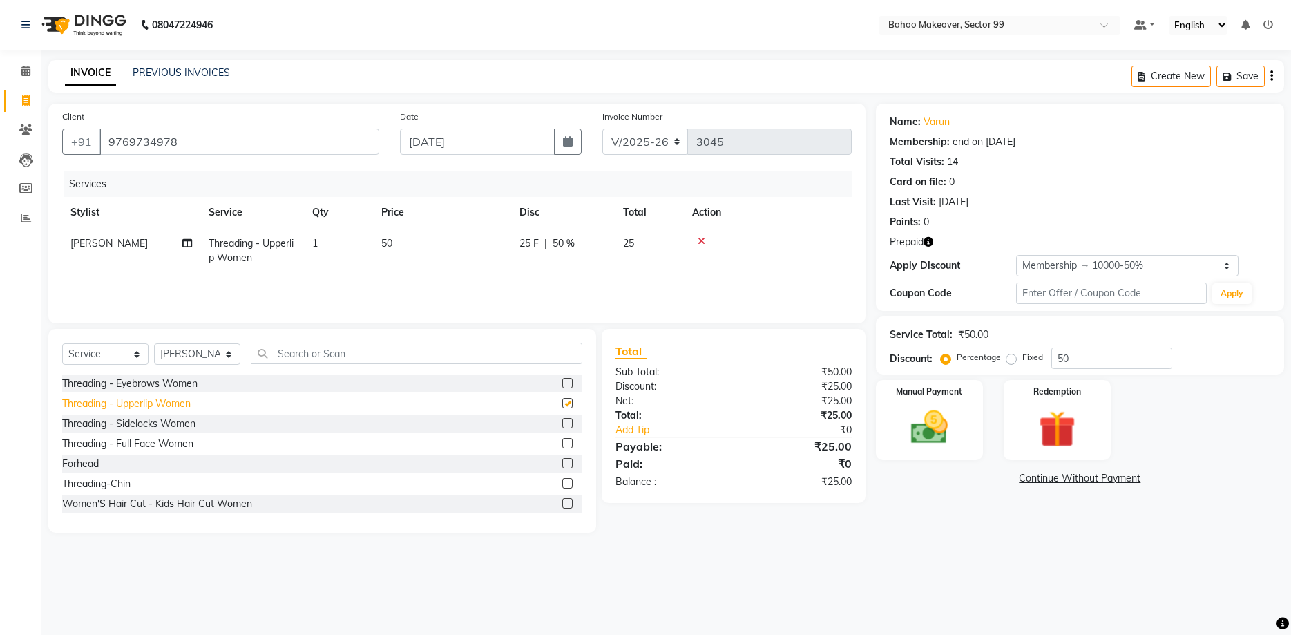
checkbox input "false"
click at [140, 430] on div "Threading - Sidelocks Women" at bounding box center [128, 423] width 133 height 15
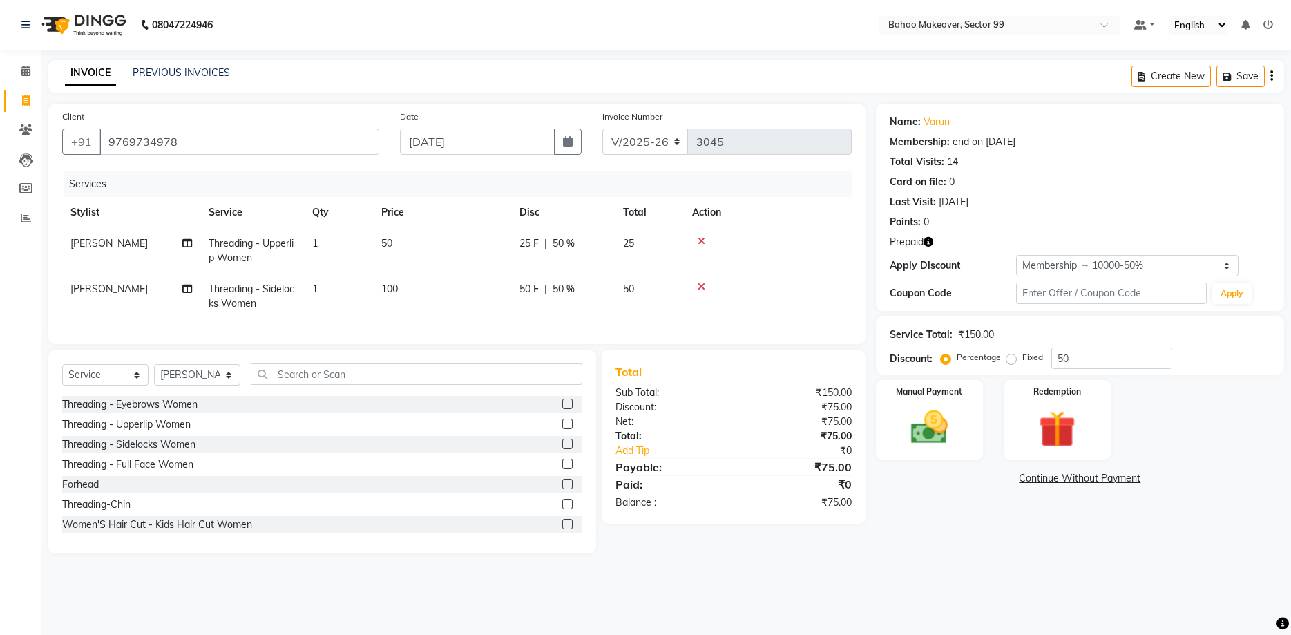
click at [141, 452] on div "Threading - Sidelocks Women" at bounding box center [322, 444] width 520 height 17
click at [142, 449] on div "Threading - Sidelocks Women" at bounding box center [128, 444] width 133 height 15
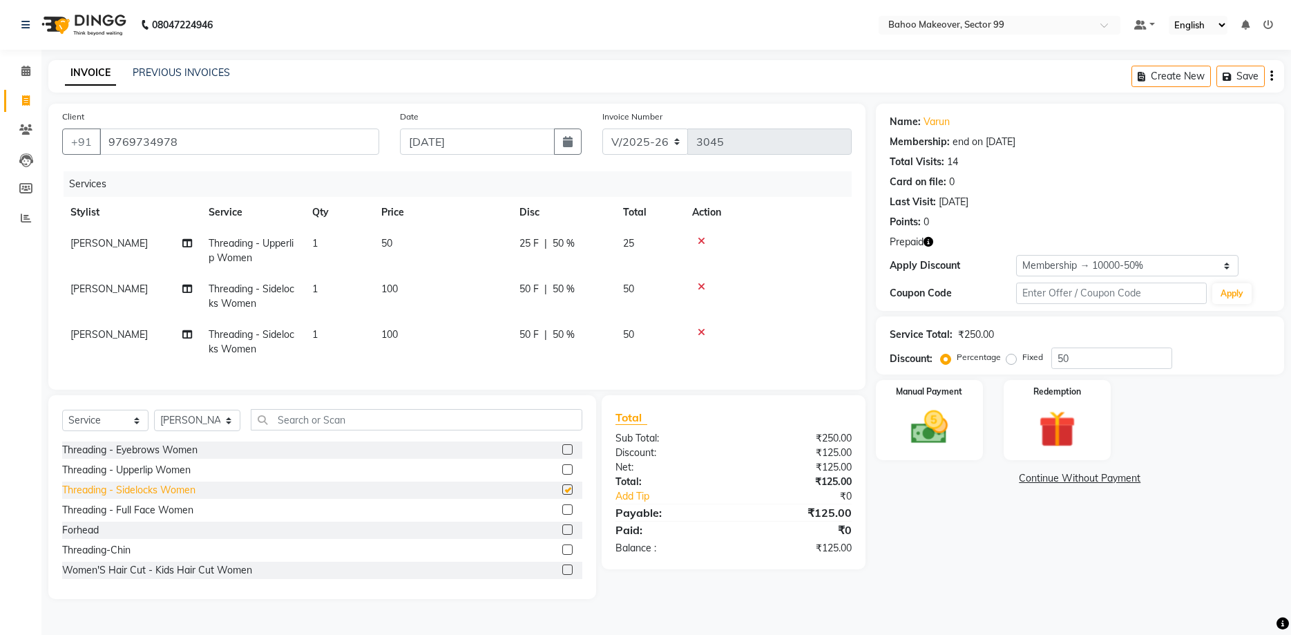
checkbox input "false"
click at [180, 473] on div "Threading - Upperlip Women" at bounding box center [126, 470] width 128 height 15
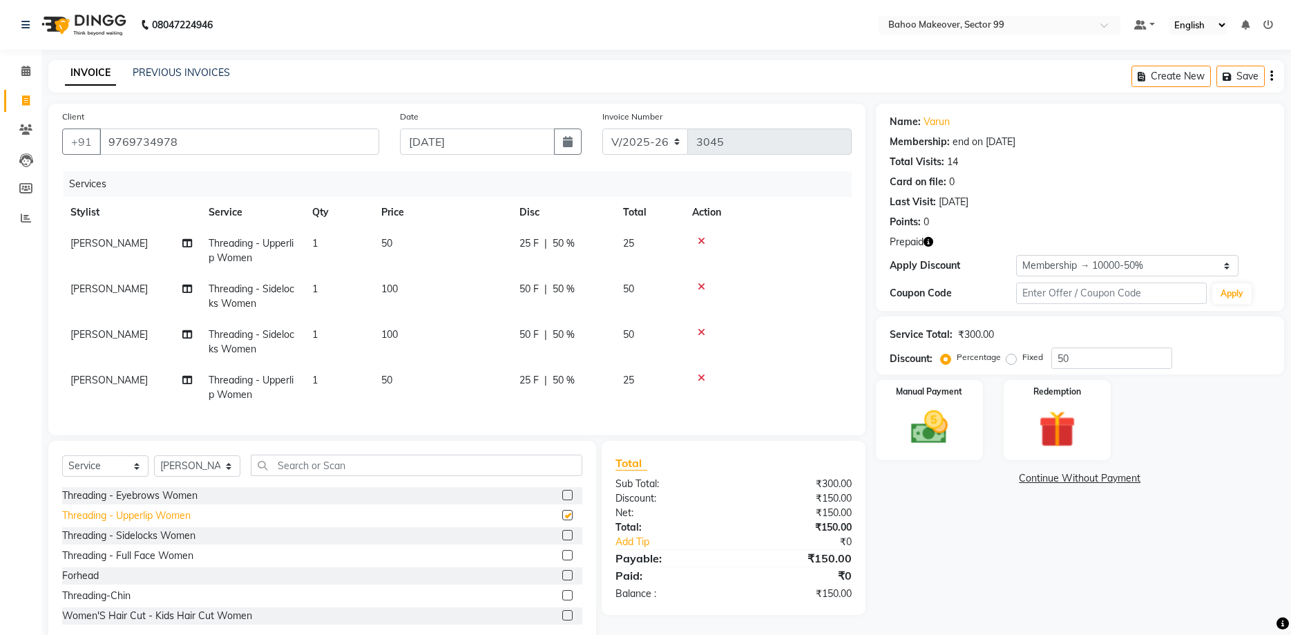
checkbox input "false"
click at [1022, 421] on div "Redemption" at bounding box center [1057, 420] width 112 height 84
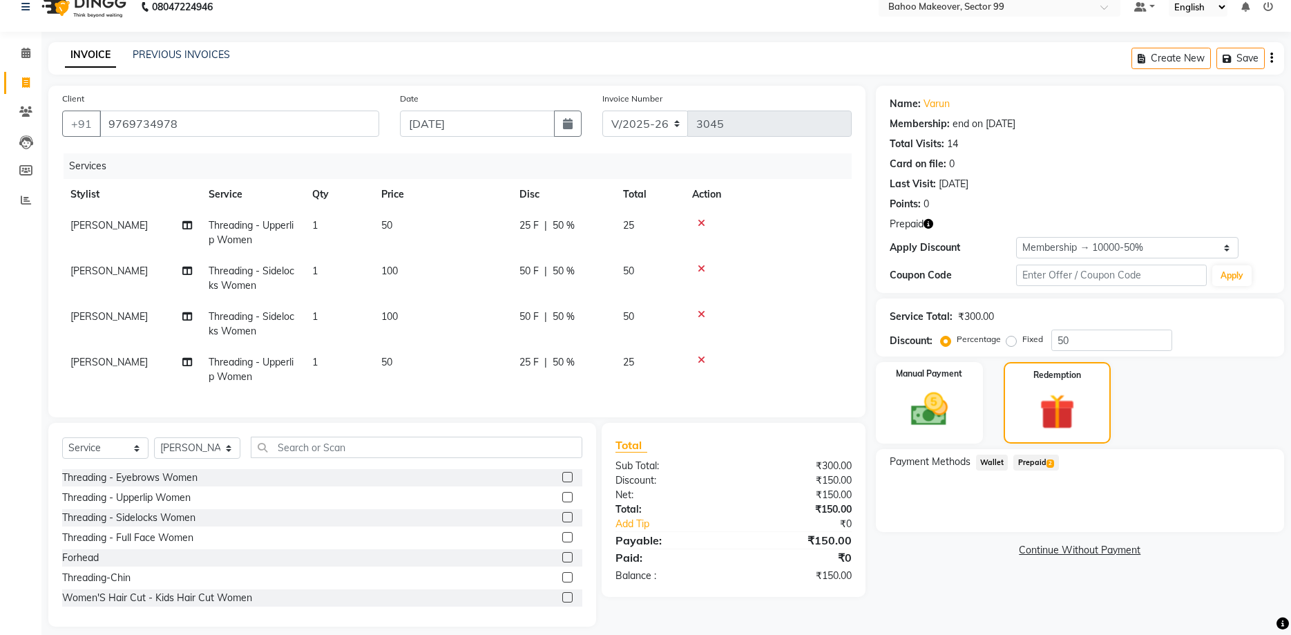
scroll to position [30, 0]
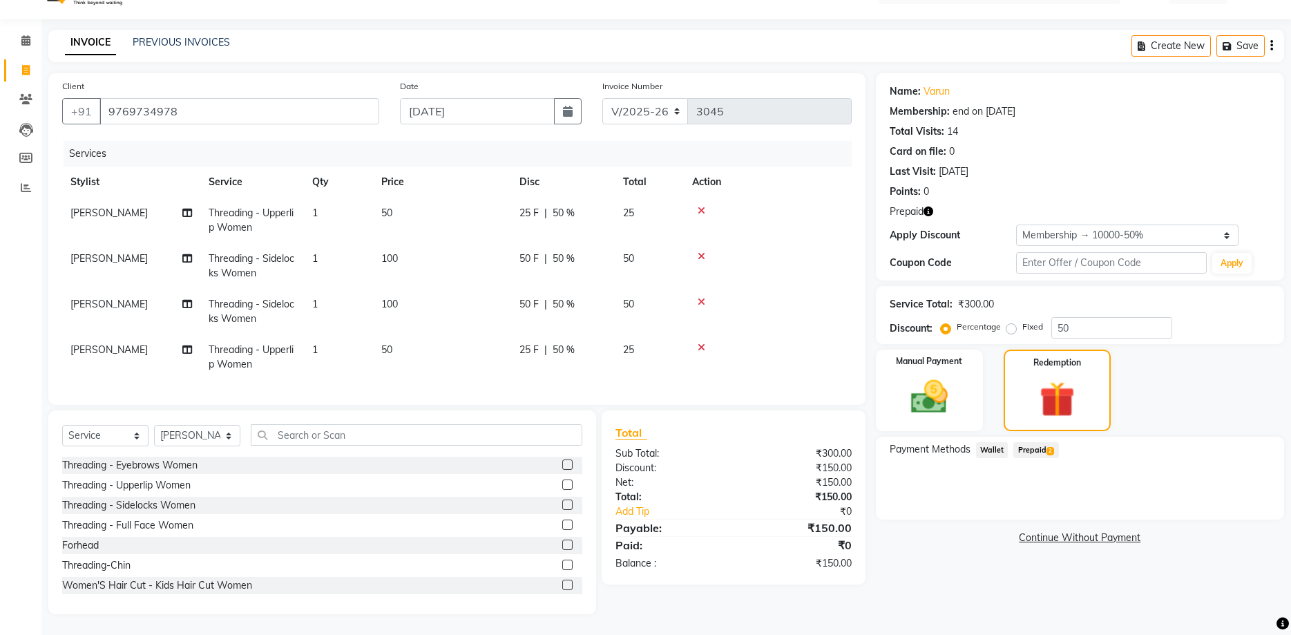
click at [1039, 447] on span "Prepaid 2" at bounding box center [1035, 450] width 45 height 16
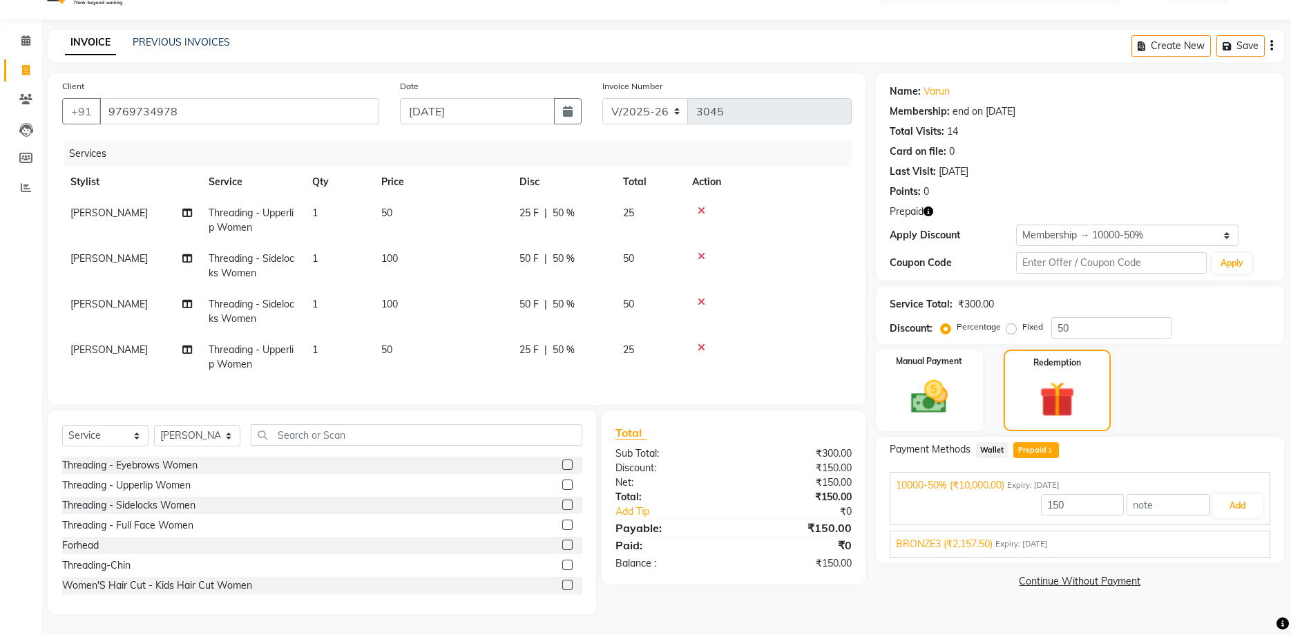
click at [951, 544] on span "BRONZE3 (₹2,157.50)" at bounding box center [944, 544] width 97 height 15
click at [1234, 535] on button "Add" at bounding box center [1237, 537] width 50 height 23
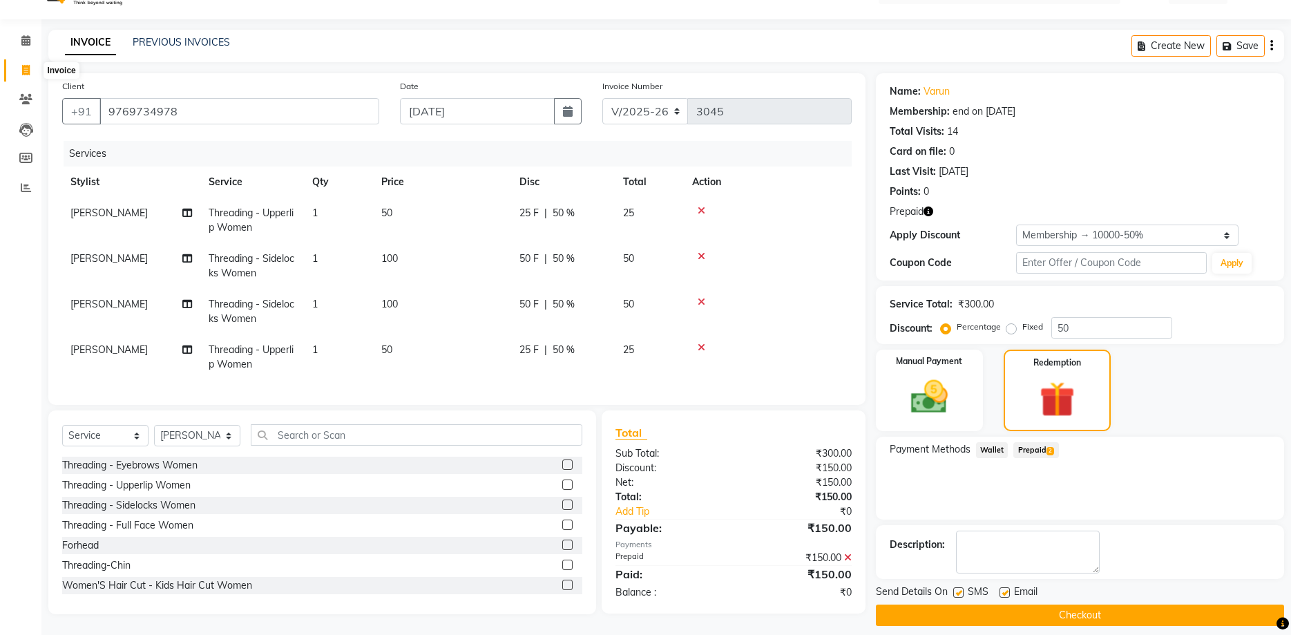
click at [26, 70] on icon at bounding box center [26, 70] width 8 height 10
select select "6856"
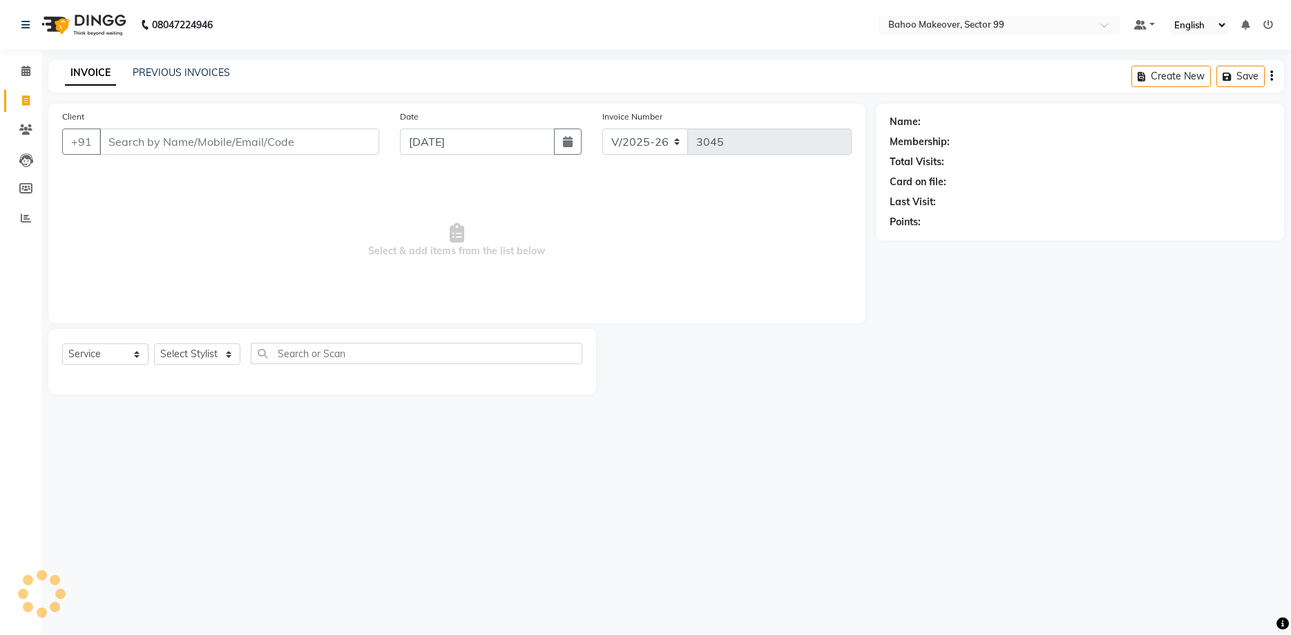
scroll to position [0, 0]
select select "membership"
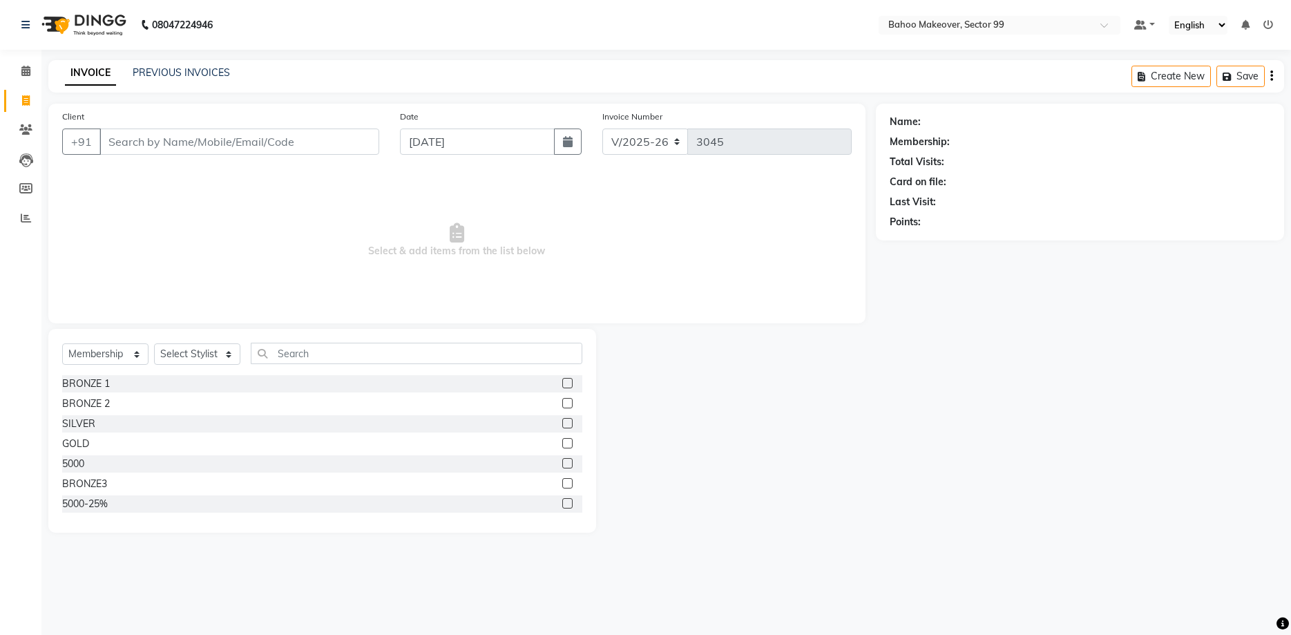
click at [267, 147] on input "Client" at bounding box center [239, 141] width 280 height 26
type input "j"
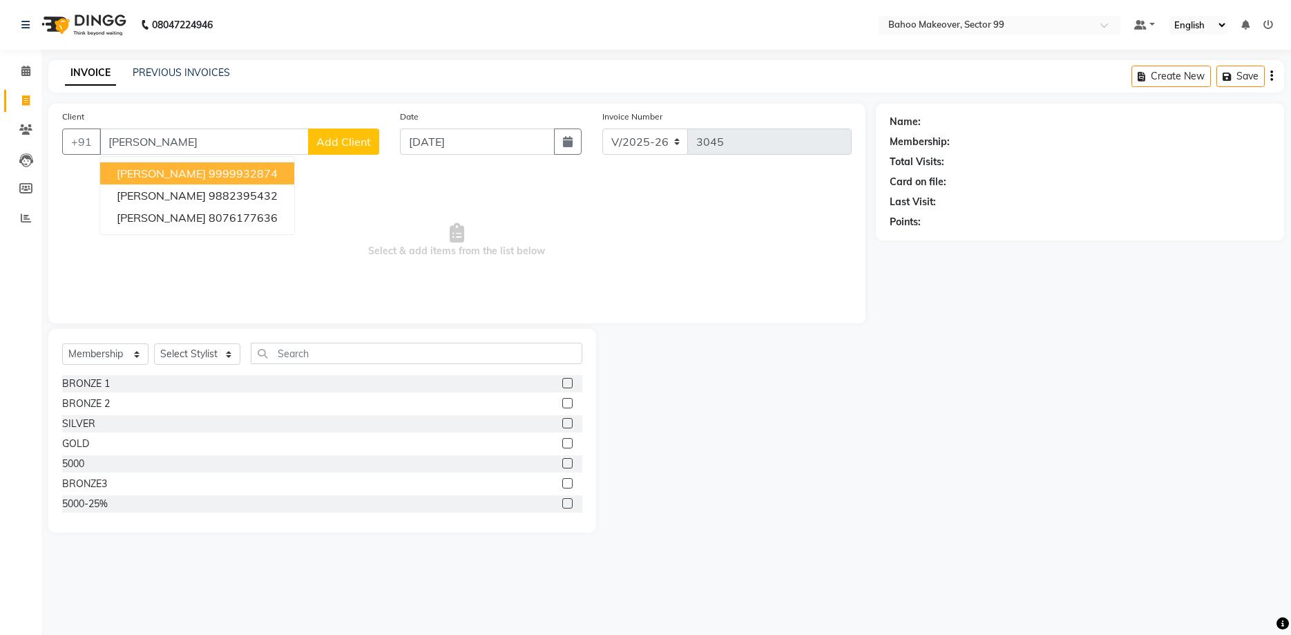
click at [210, 171] on ngb-highlight "9999932874" at bounding box center [243, 173] width 69 height 14
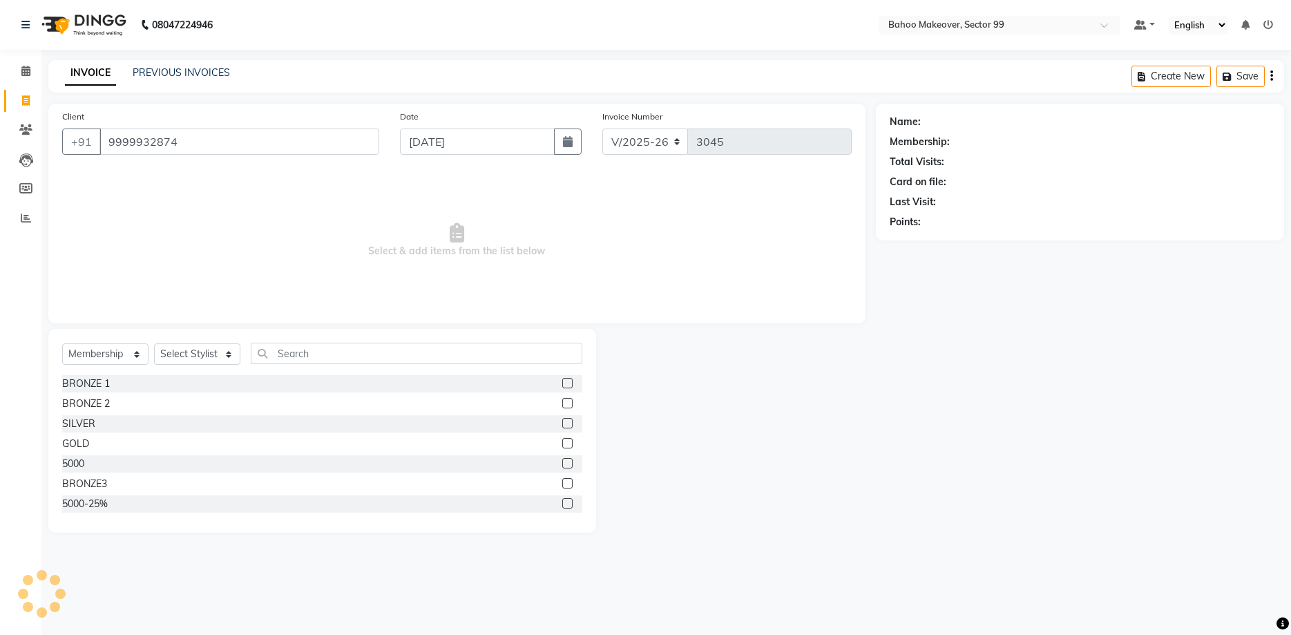
type input "9999932874"
select select "1: Object"
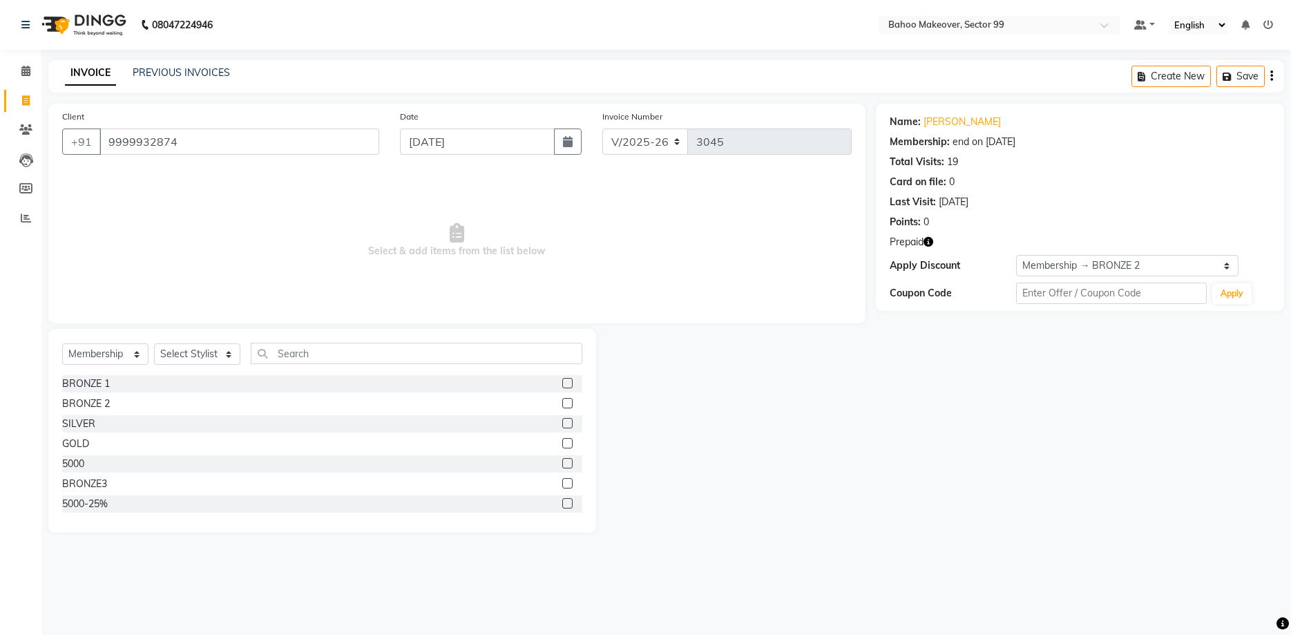
click at [928, 240] on icon "button" at bounding box center [928, 242] width 10 height 10
click at [15, 101] on span at bounding box center [26, 101] width 24 height 16
select select "service"
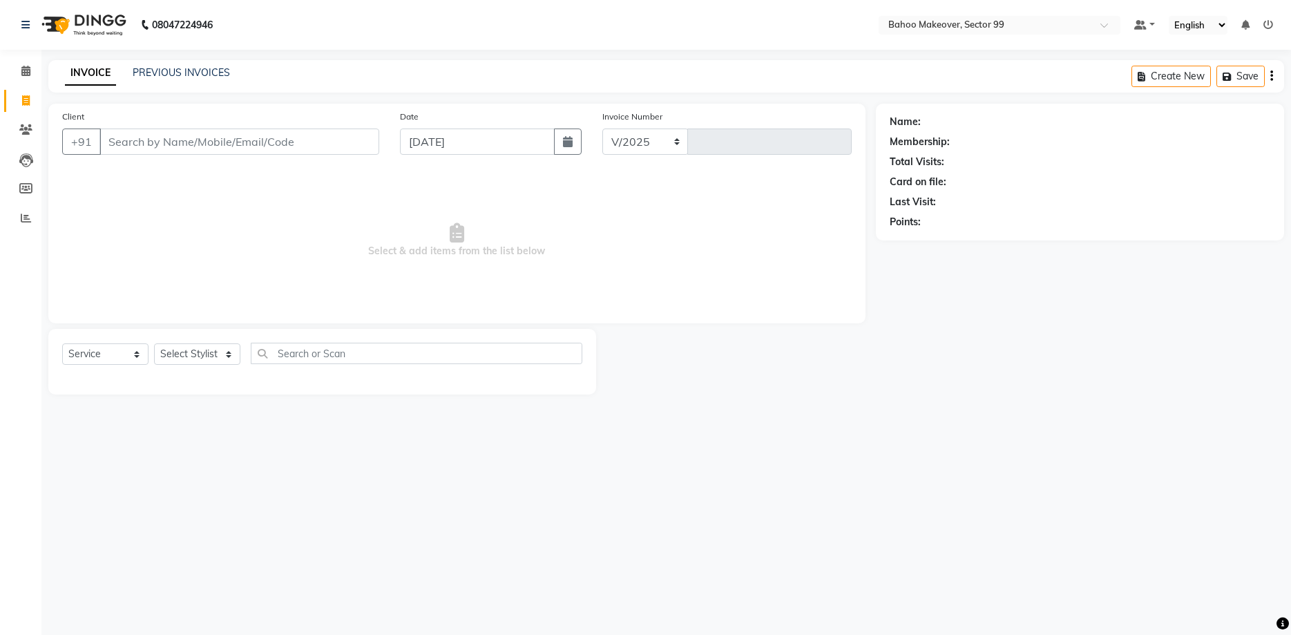
select select "6856"
type input "3045"
select select "membership"
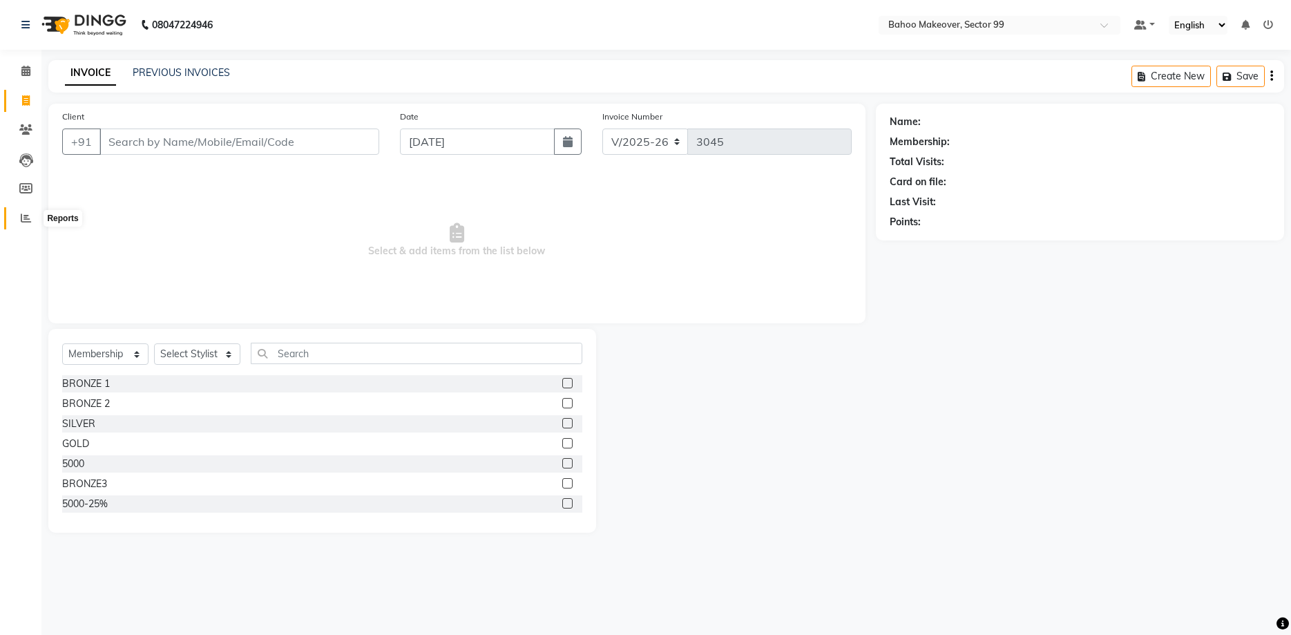
click at [23, 220] on icon at bounding box center [26, 218] width 10 height 10
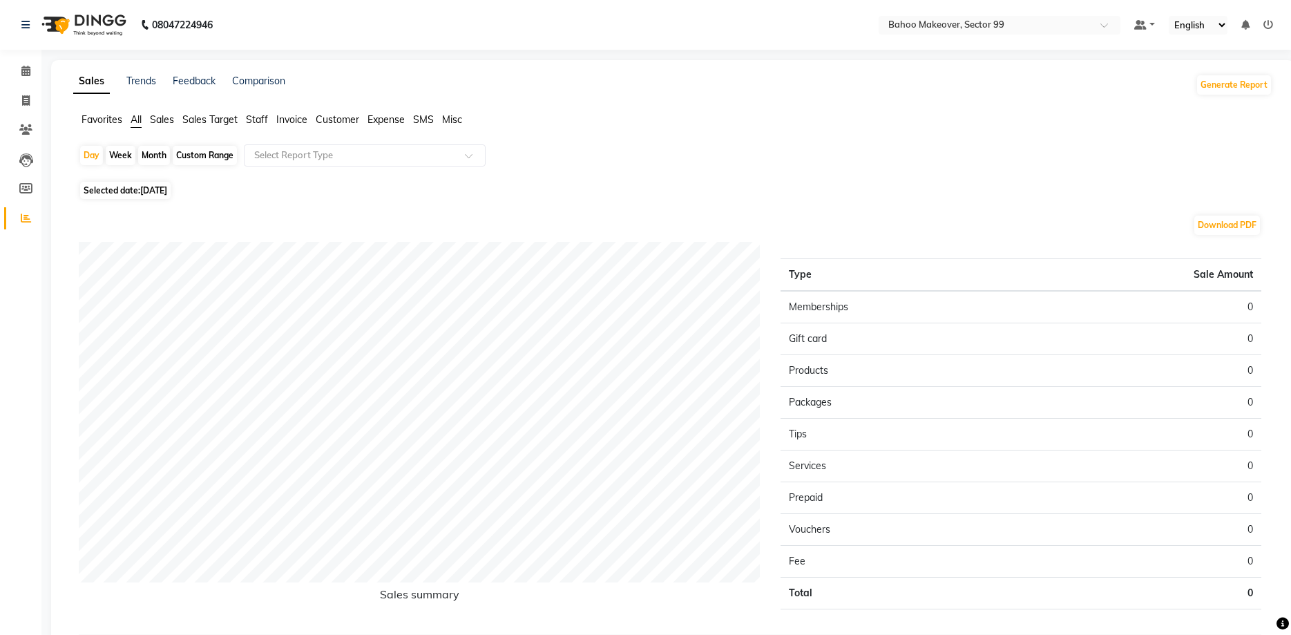
click at [260, 122] on span "Staff" at bounding box center [257, 119] width 22 height 12
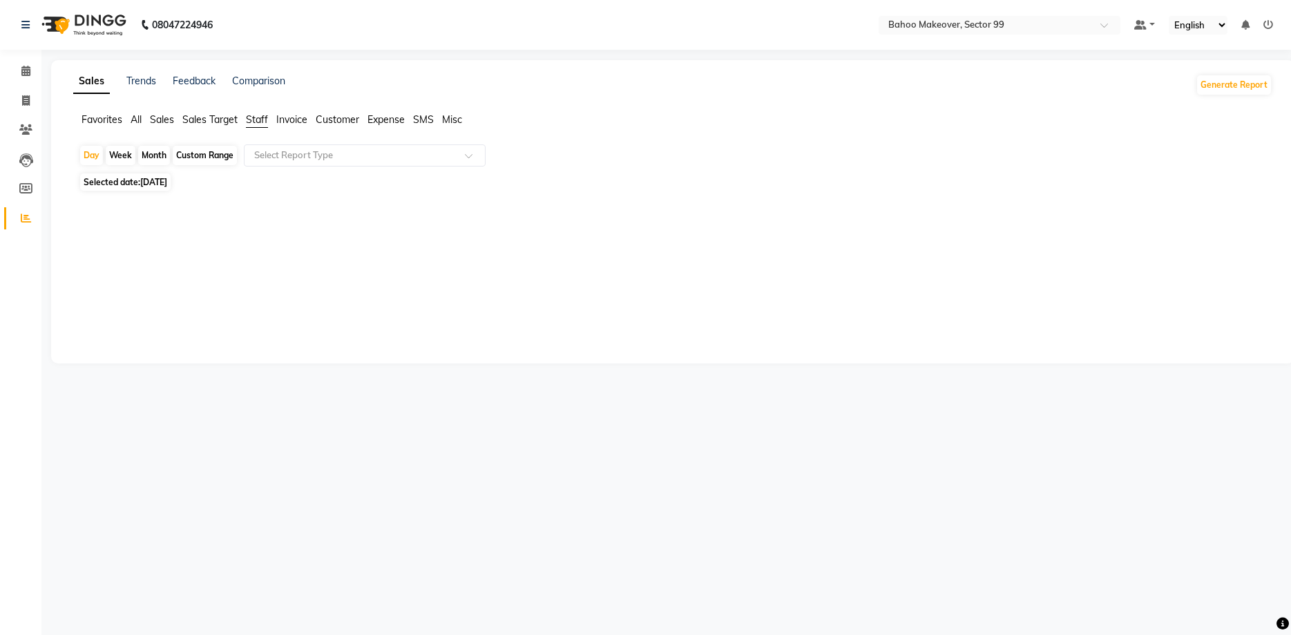
click at [147, 158] on div "Month" at bounding box center [154, 155] width 32 height 19
select select "9"
select select "2025"
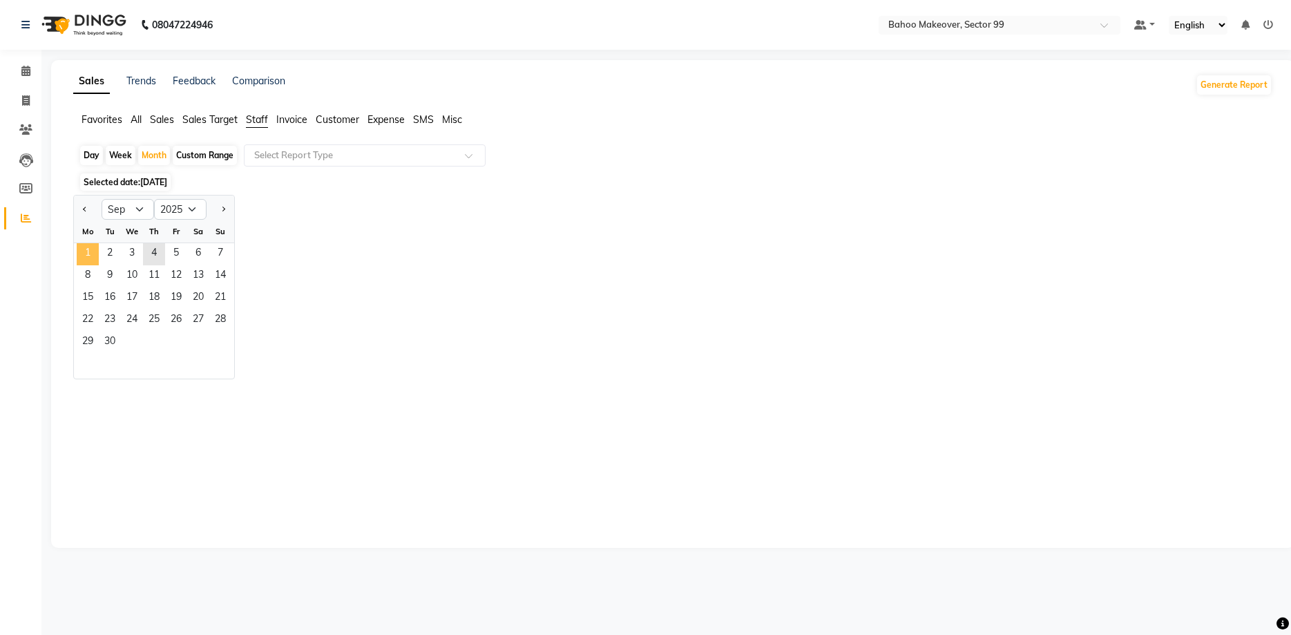
click at [86, 253] on span "1" at bounding box center [88, 254] width 22 height 22
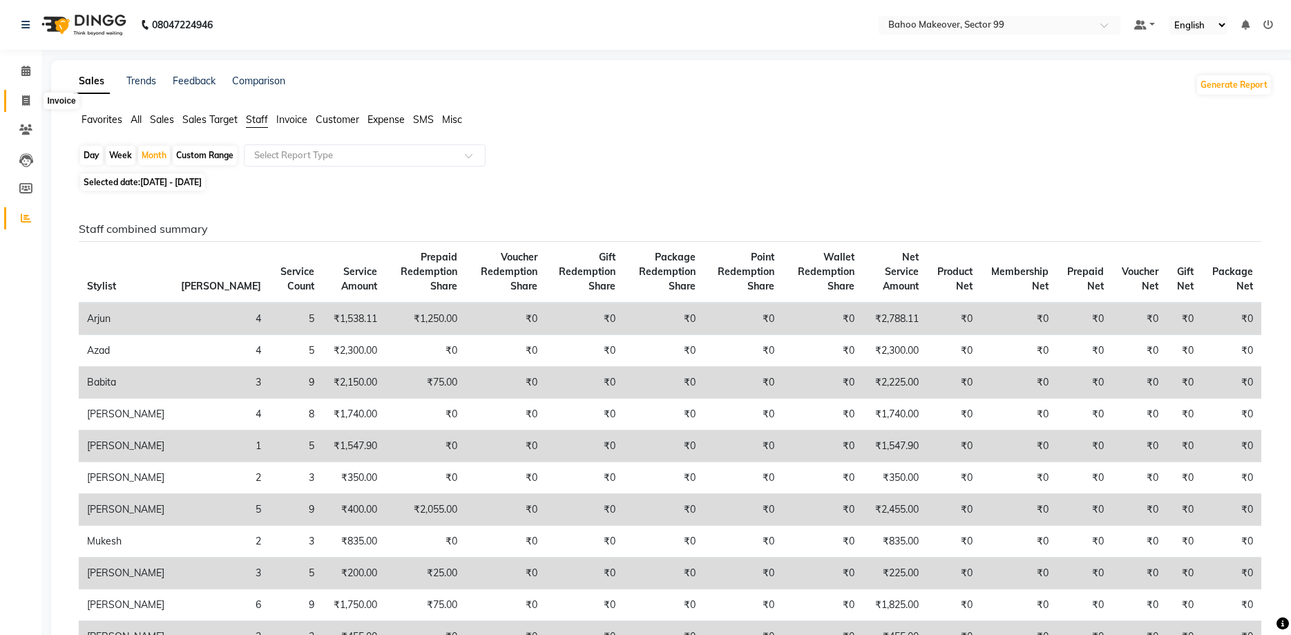
click at [23, 101] on icon at bounding box center [26, 100] width 8 height 10
select select "6856"
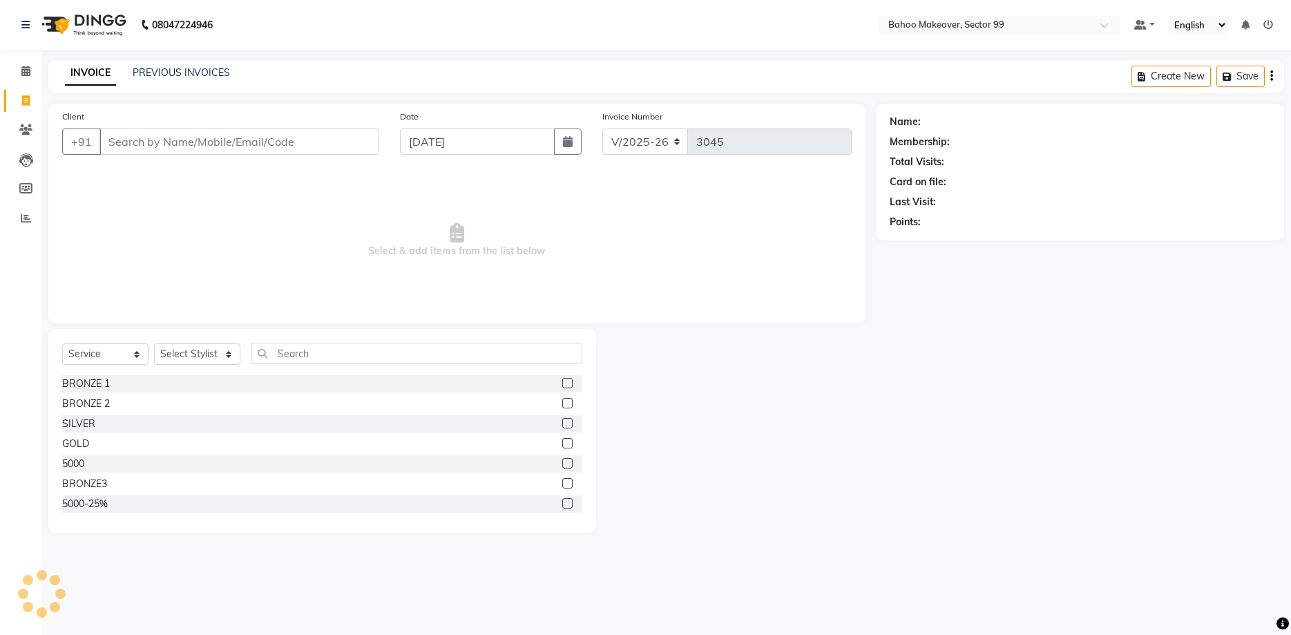
select select "membership"
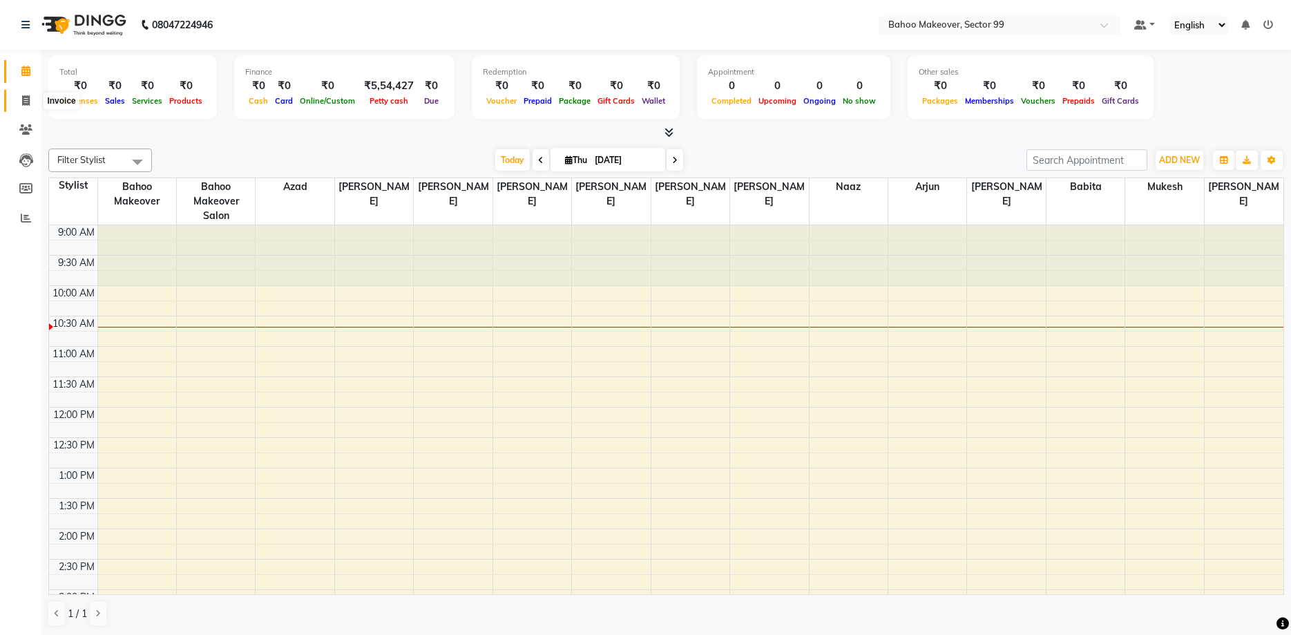
click at [29, 101] on icon at bounding box center [26, 100] width 8 height 10
select select "6856"
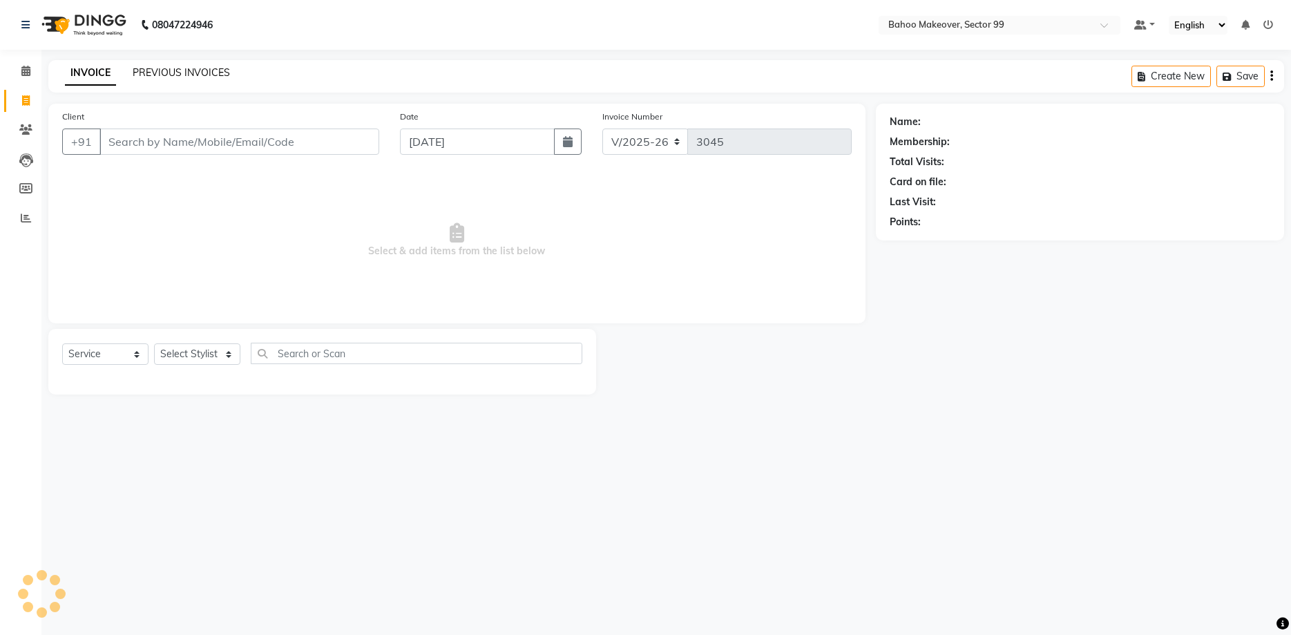
select select "membership"
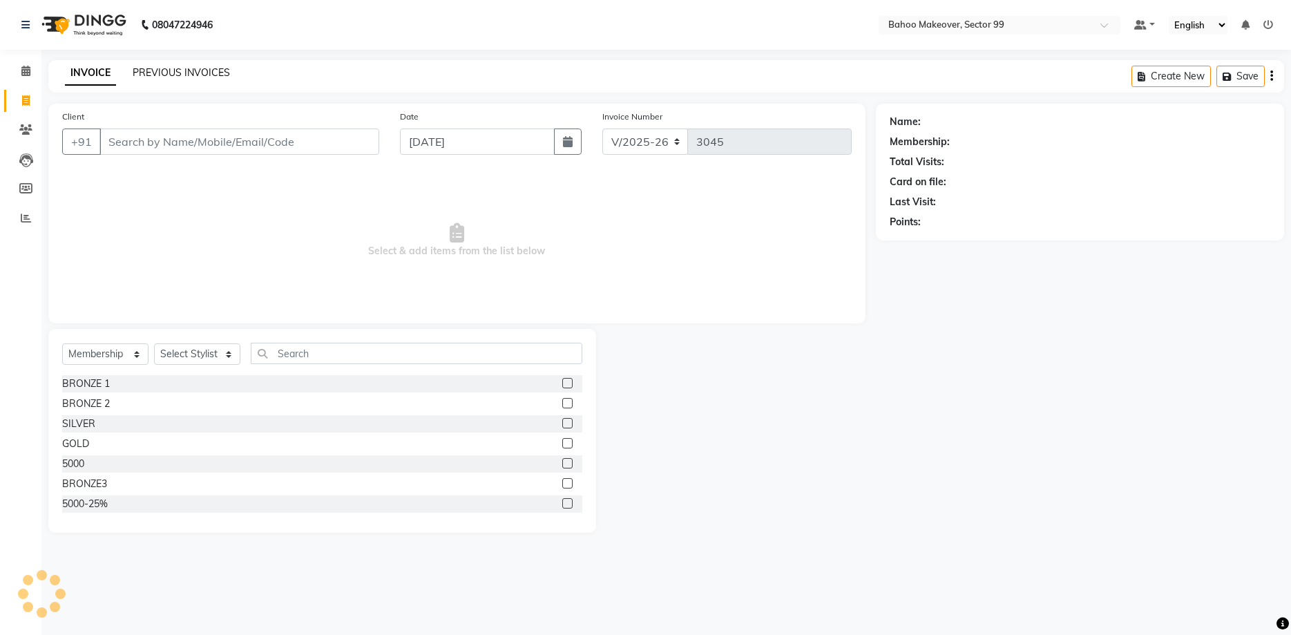
click at [193, 76] on link "PREVIOUS INVOICES" at bounding box center [181, 72] width 97 height 12
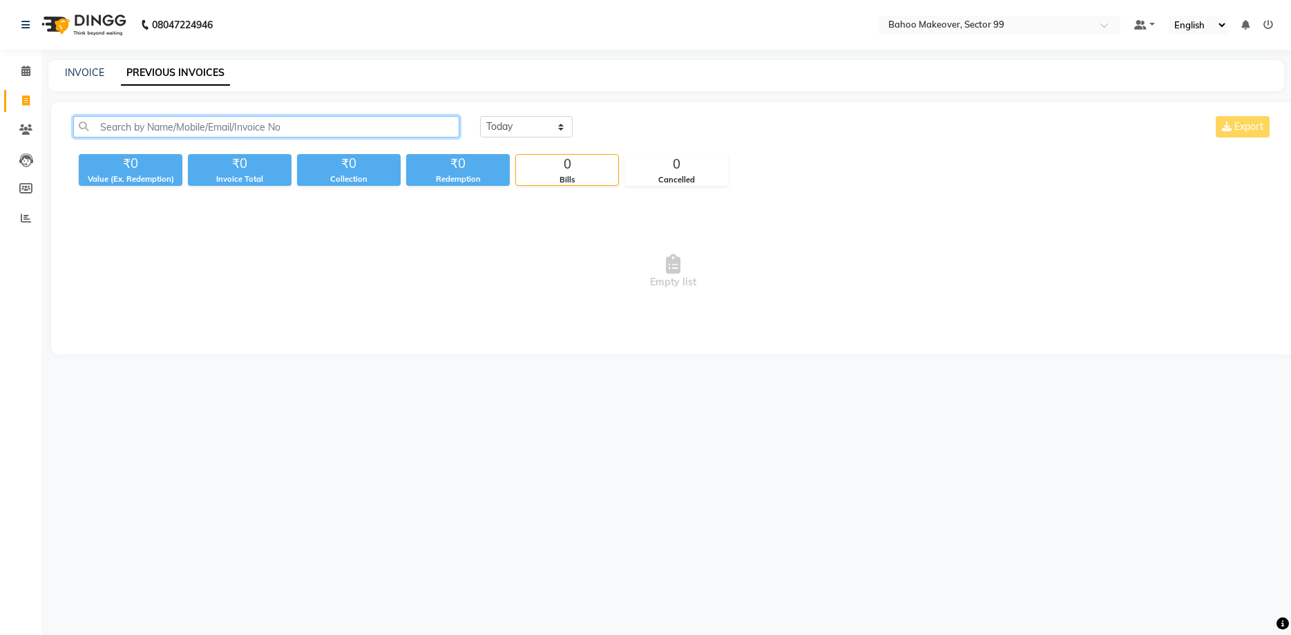
click at [248, 127] on input "text" at bounding box center [266, 126] width 386 height 21
click at [148, 127] on input "rk dagar" at bounding box center [266, 126] width 386 height 21
type input "r"
paste input "9868187608"
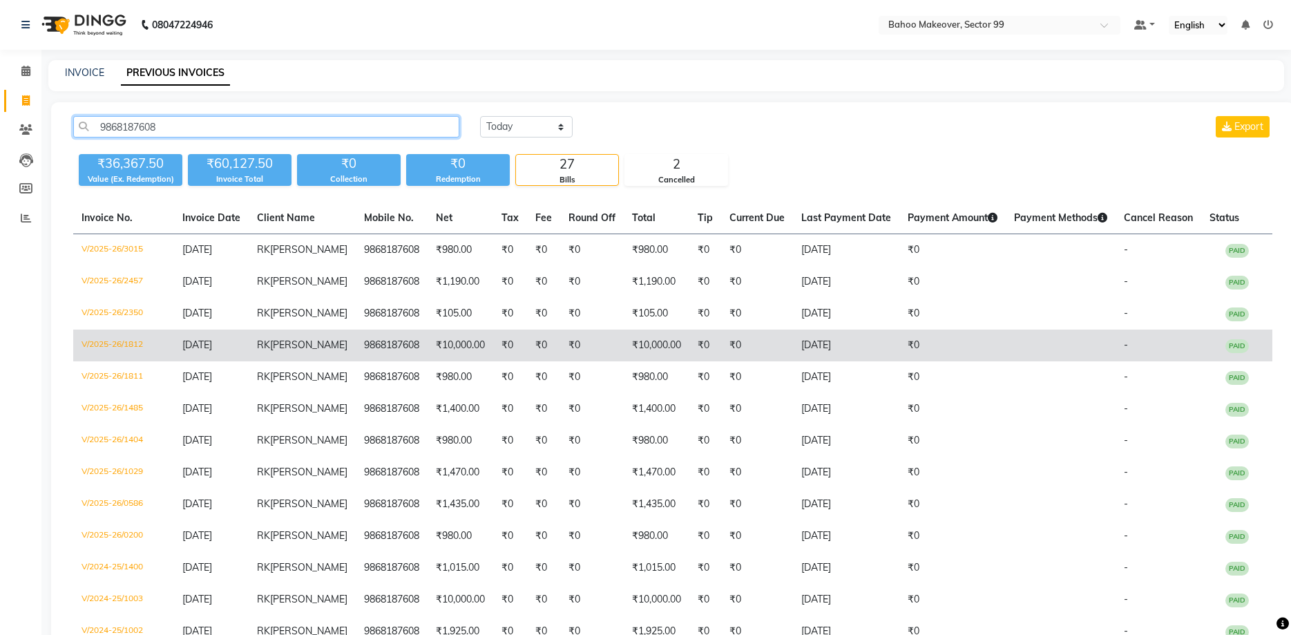
type input "9868187608"
click at [317, 347] on span "Dagar" at bounding box center [308, 344] width 77 height 12
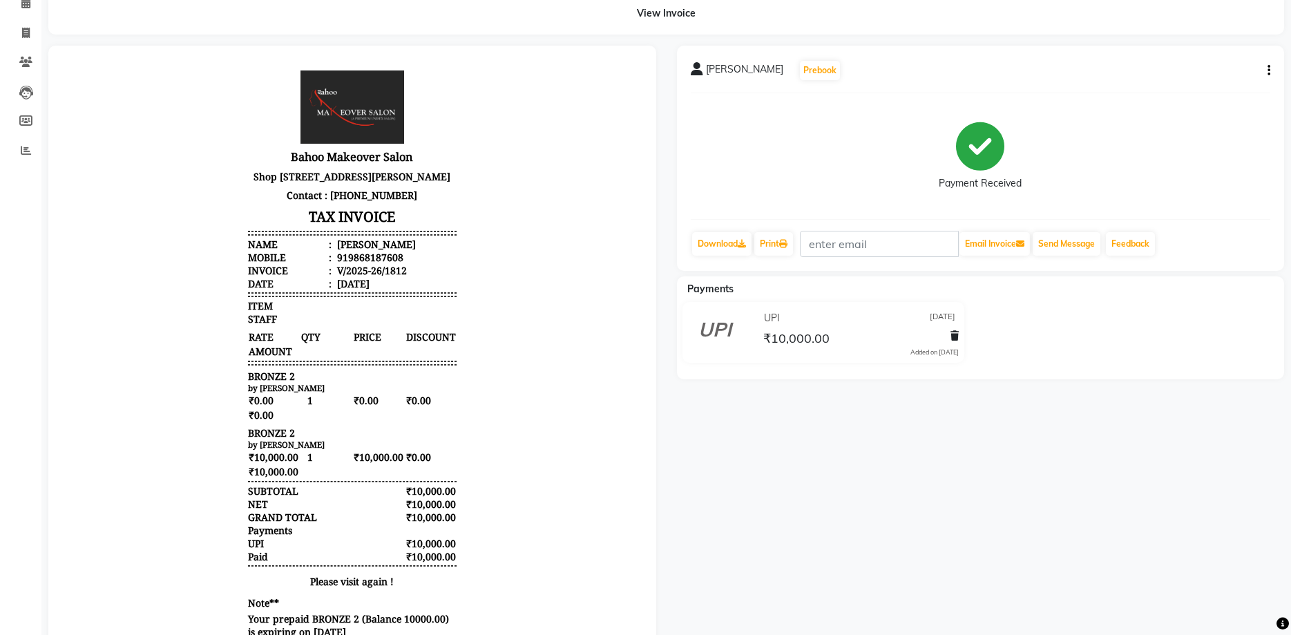
scroll to position [64, 0]
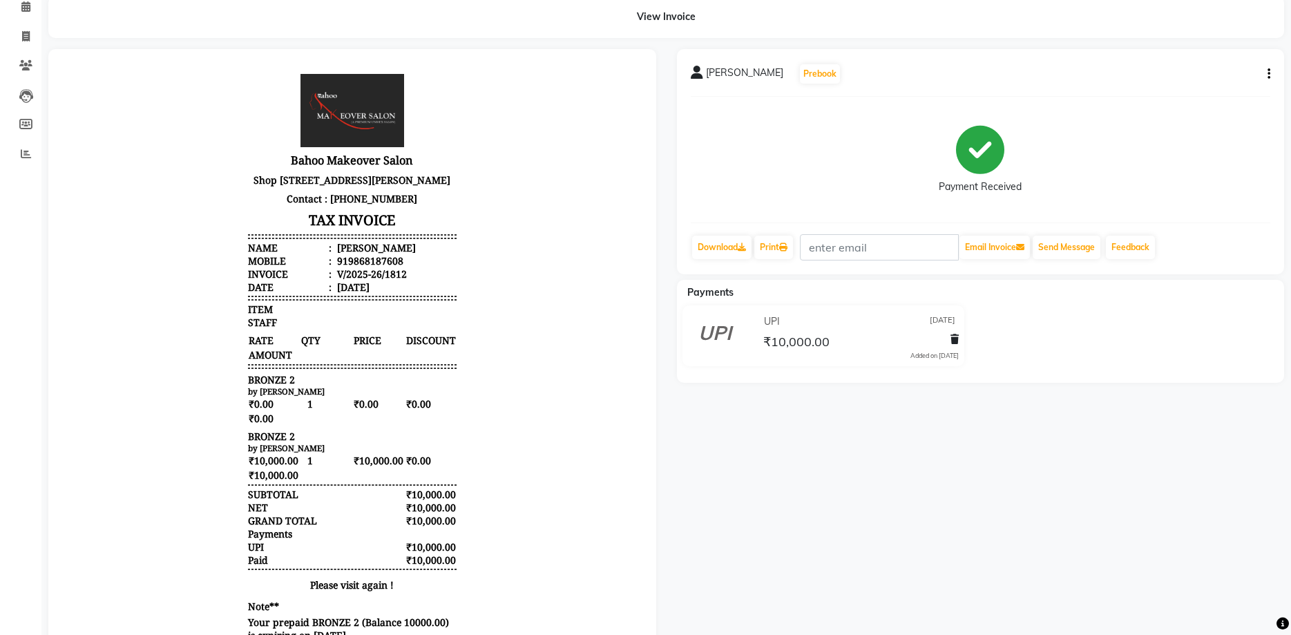
click at [1268, 75] on icon "button" at bounding box center [1268, 74] width 3 height 1
click at [1199, 98] on div "Edit Invoice" at bounding box center [1176, 91] width 142 height 17
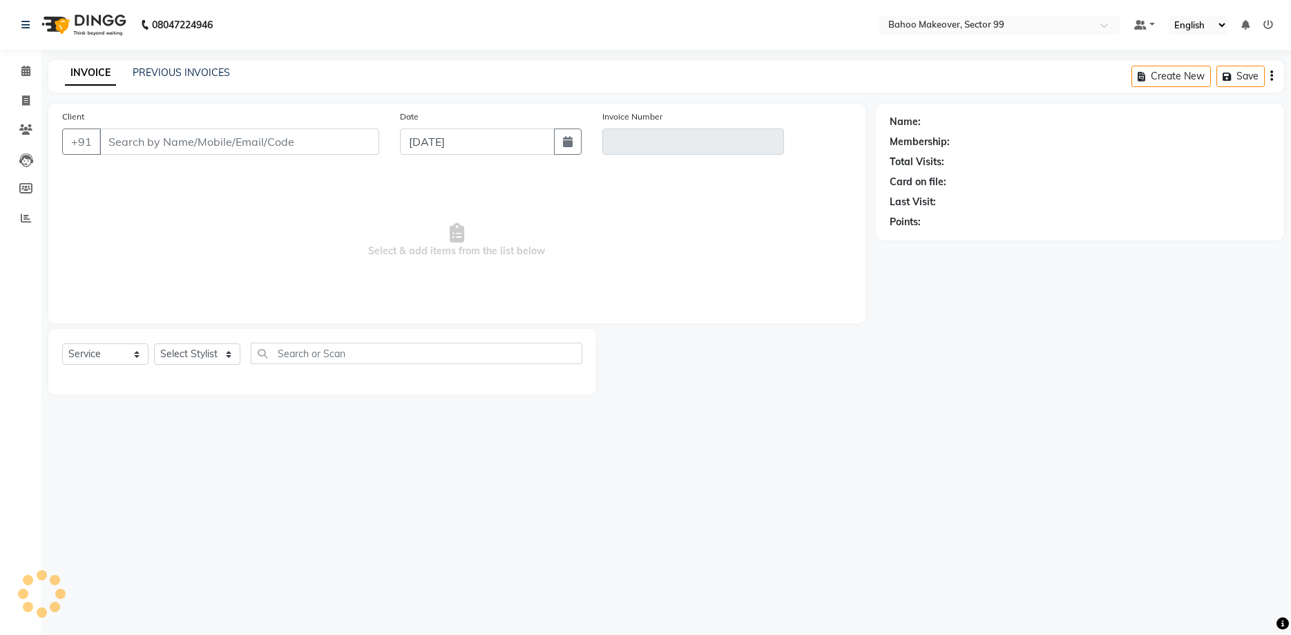
select select "membership"
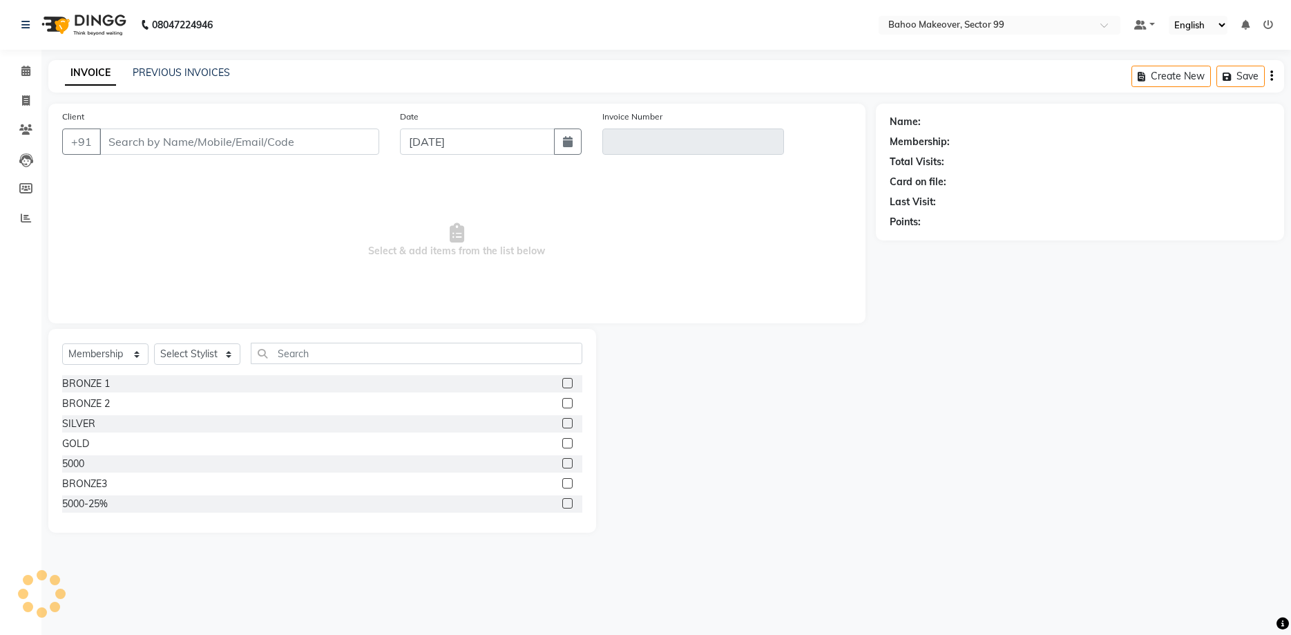
type input "9868187608"
type input "V/2025-26/1812"
select select "1: Object"
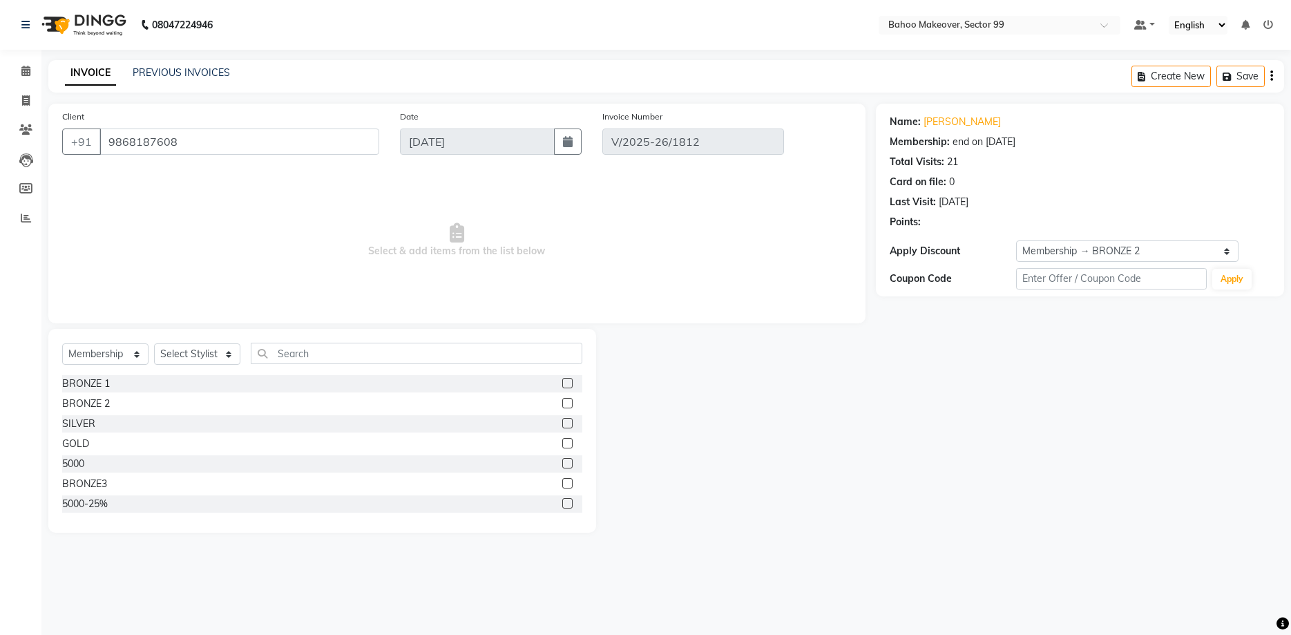
type input "[DATE]"
select select "select"
